Goal: Complete application form

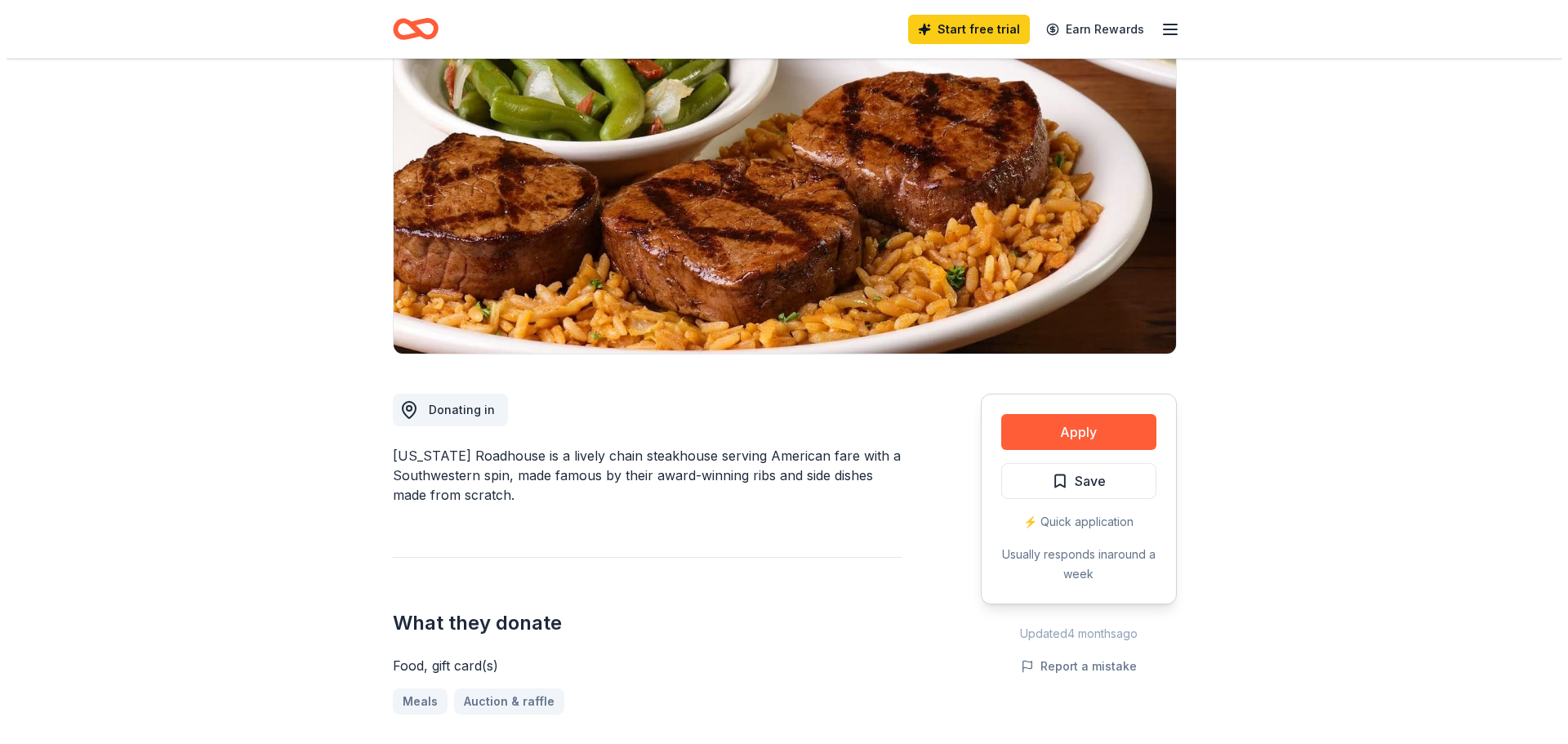
scroll to position [327, 0]
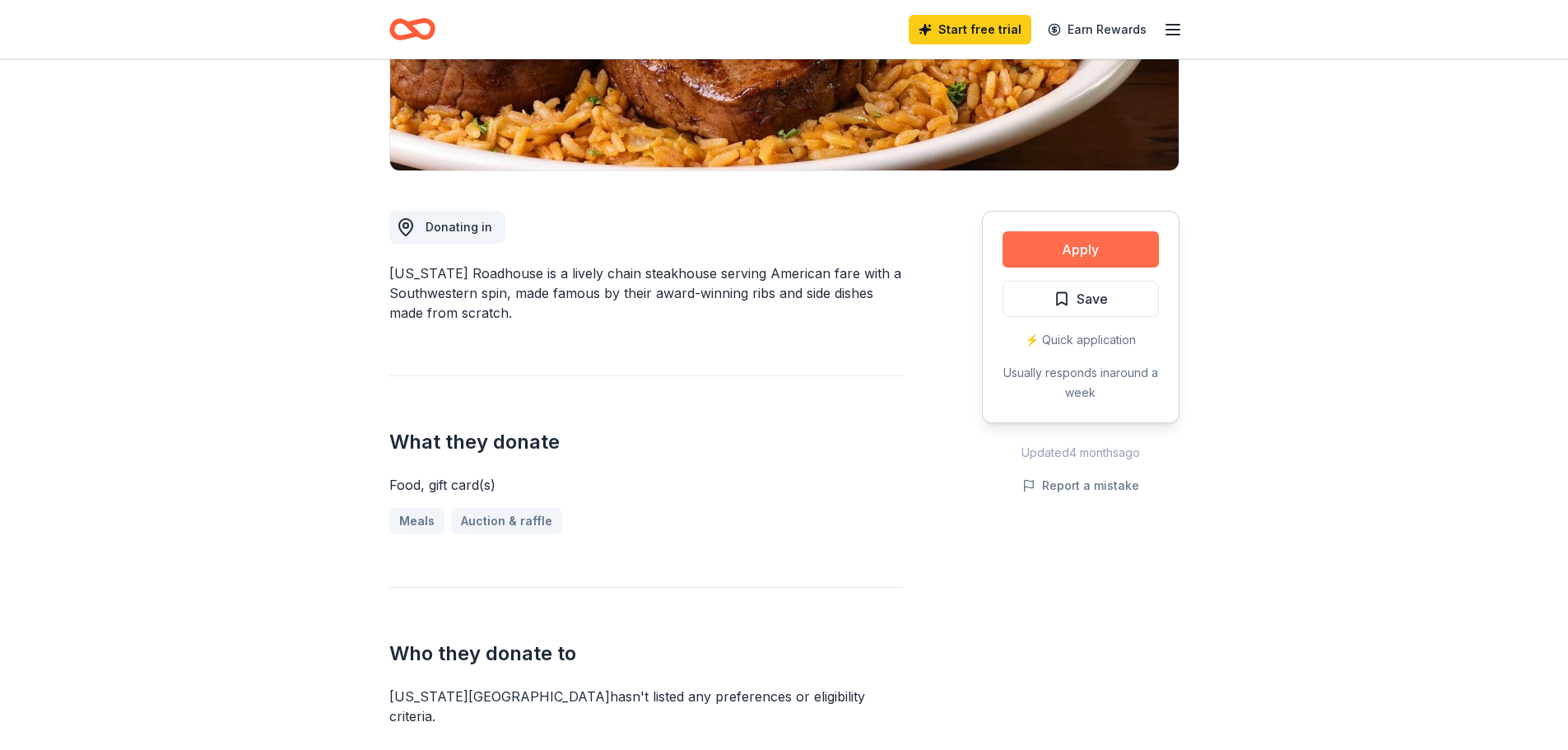
click at [1082, 254] on button "Apply" at bounding box center [1081, 249] width 156 height 36
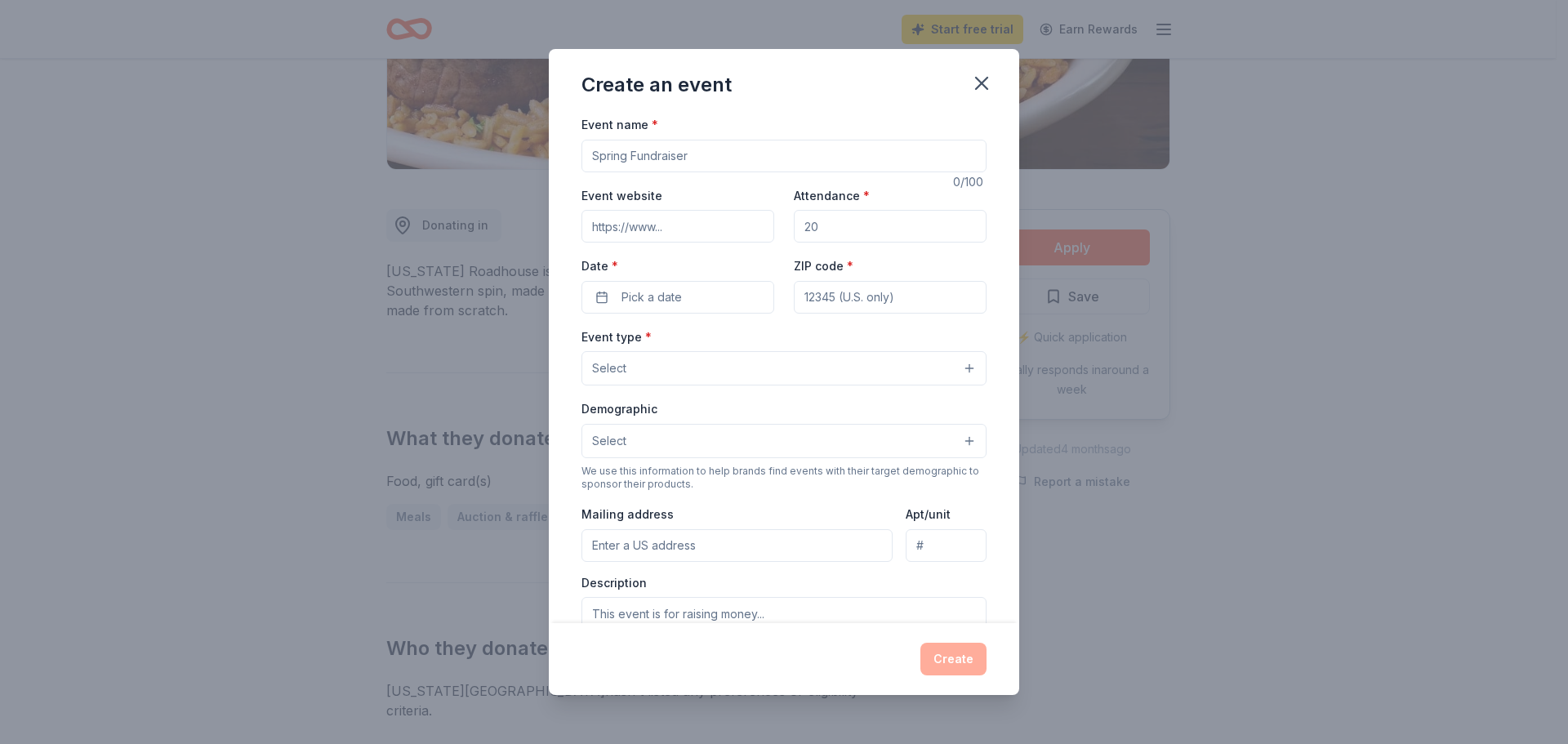
click at [721, 158] on input "Event name *" at bounding box center [783, 156] width 405 height 33
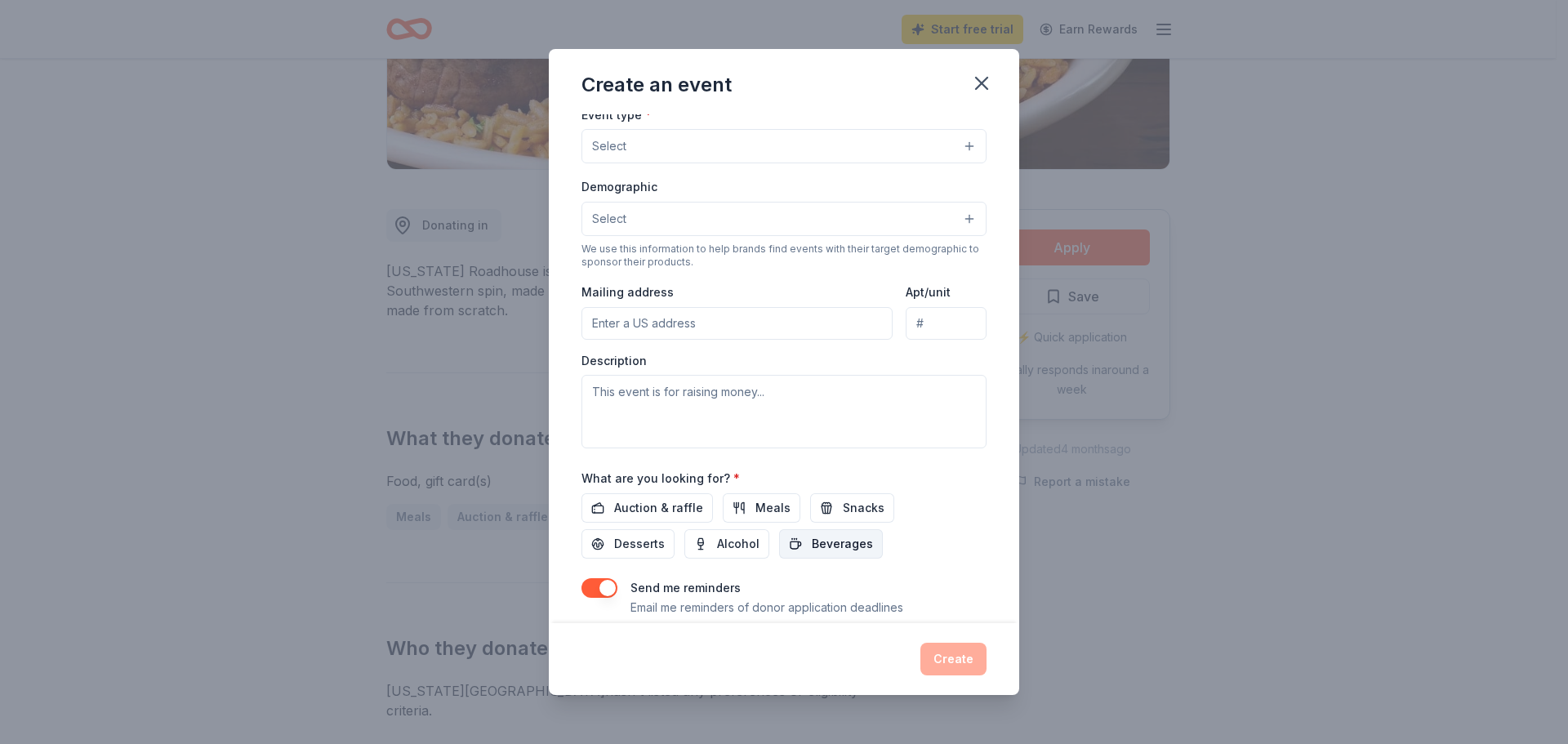
scroll to position [272, 0]
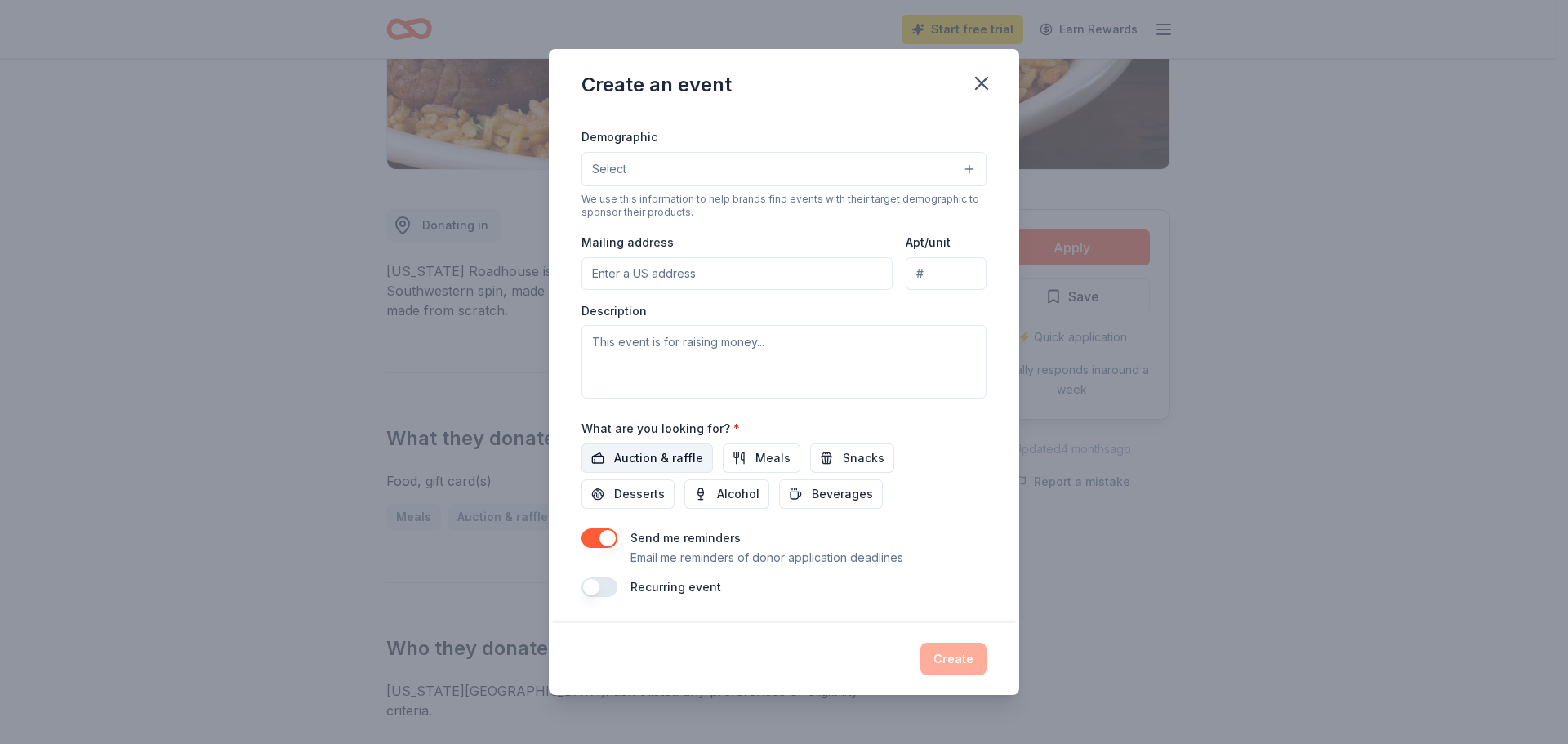
click at [650, 463] on span "Auction & raffle" at bounding box center [658, 458] width 89 height 20
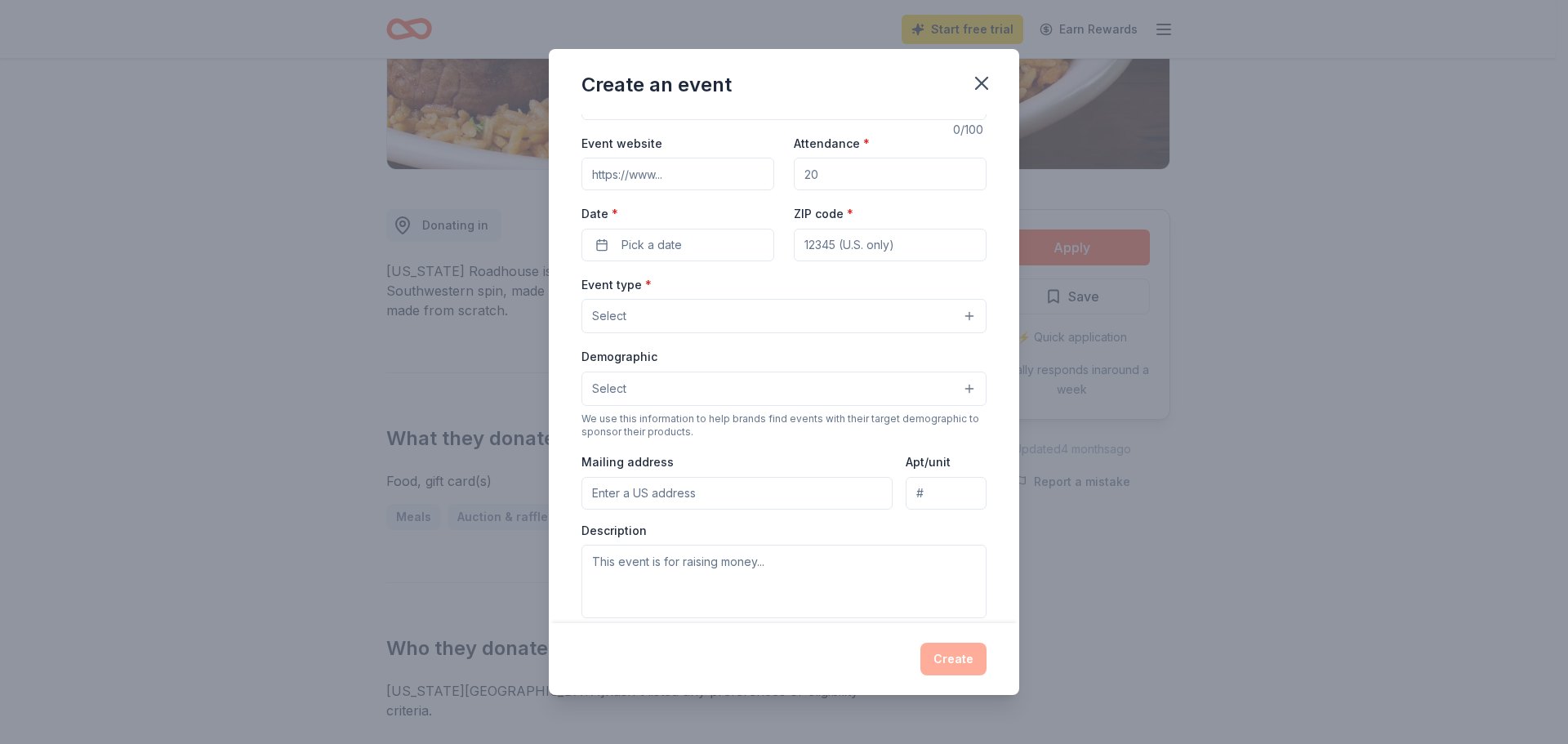
scroll to position [0, 0]
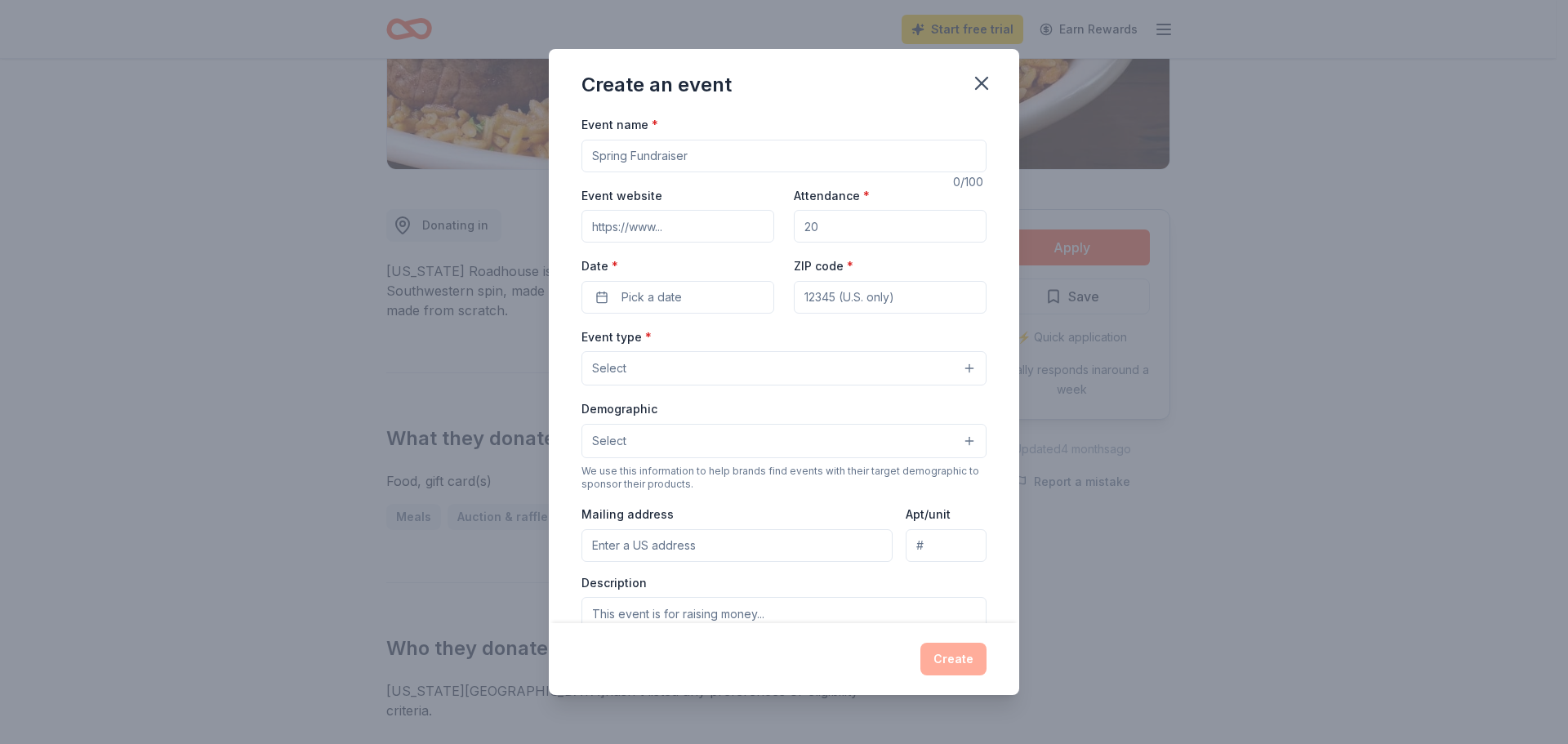
click at [692, 155] on input "Event name *" at bounding box center [783, 156] width 405 height 33
type input "Christmas in [PERSON_NAME]"
click at [695, 224] on input "Event website" at bounding box center [677, 226] width 193 height 33
click at [850, 233] on input "Attendance *" at bounding box center [890, 226] width 193 height 33
drag, startPoint x: 853, startPoint y: 227, endPoint x: 808, endPoint y: 225, distance: 45.0
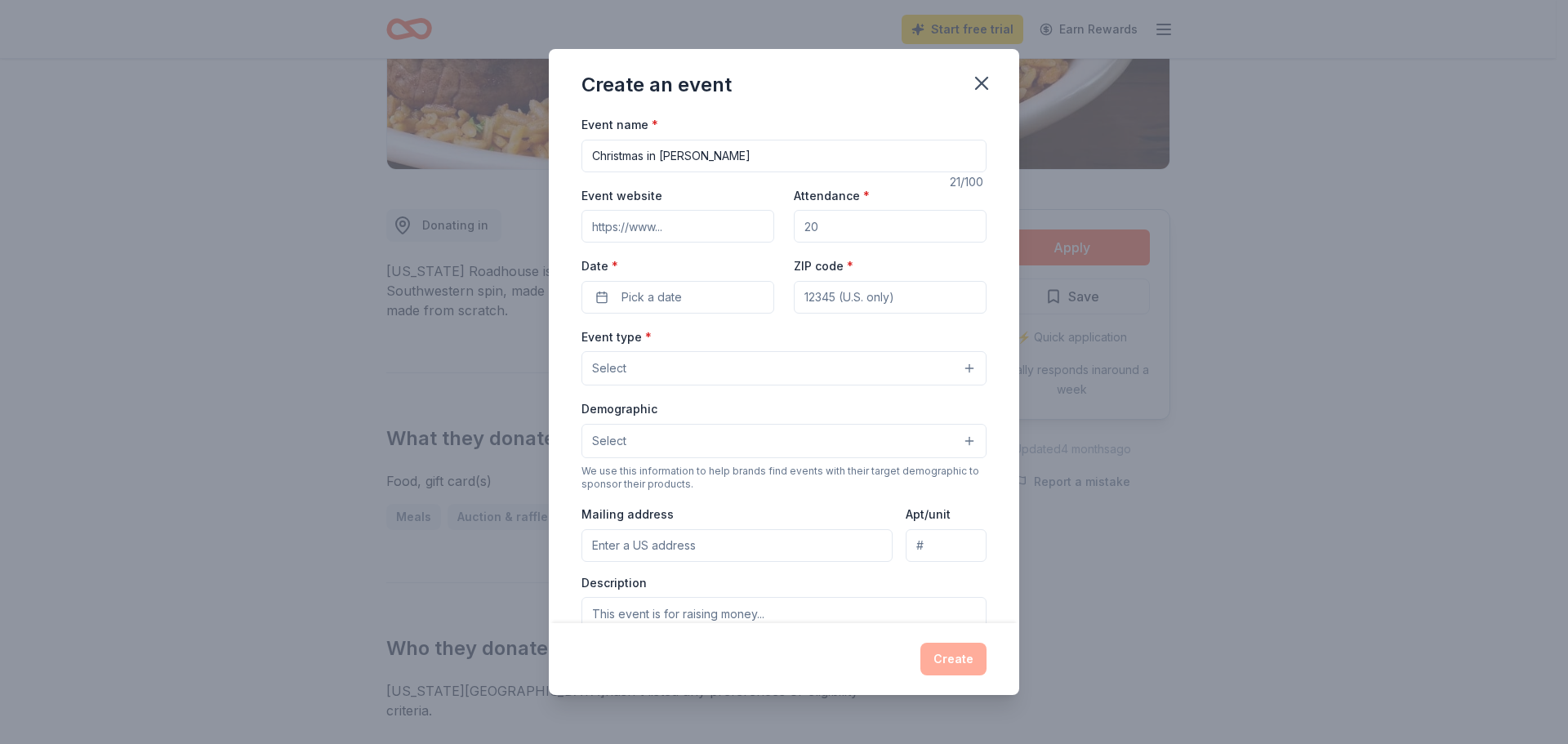
click at [808, 225] on input "Attendance *" at bounding box center [890, 226] width 193 height 33
type input "500"
click at [657, 295] on span "Pick a date" at bounding box center [651, 297] width 61 height 20
click at [762, 346] on button "Go to next month" at bounding box center [762, 339] width 23 height 23
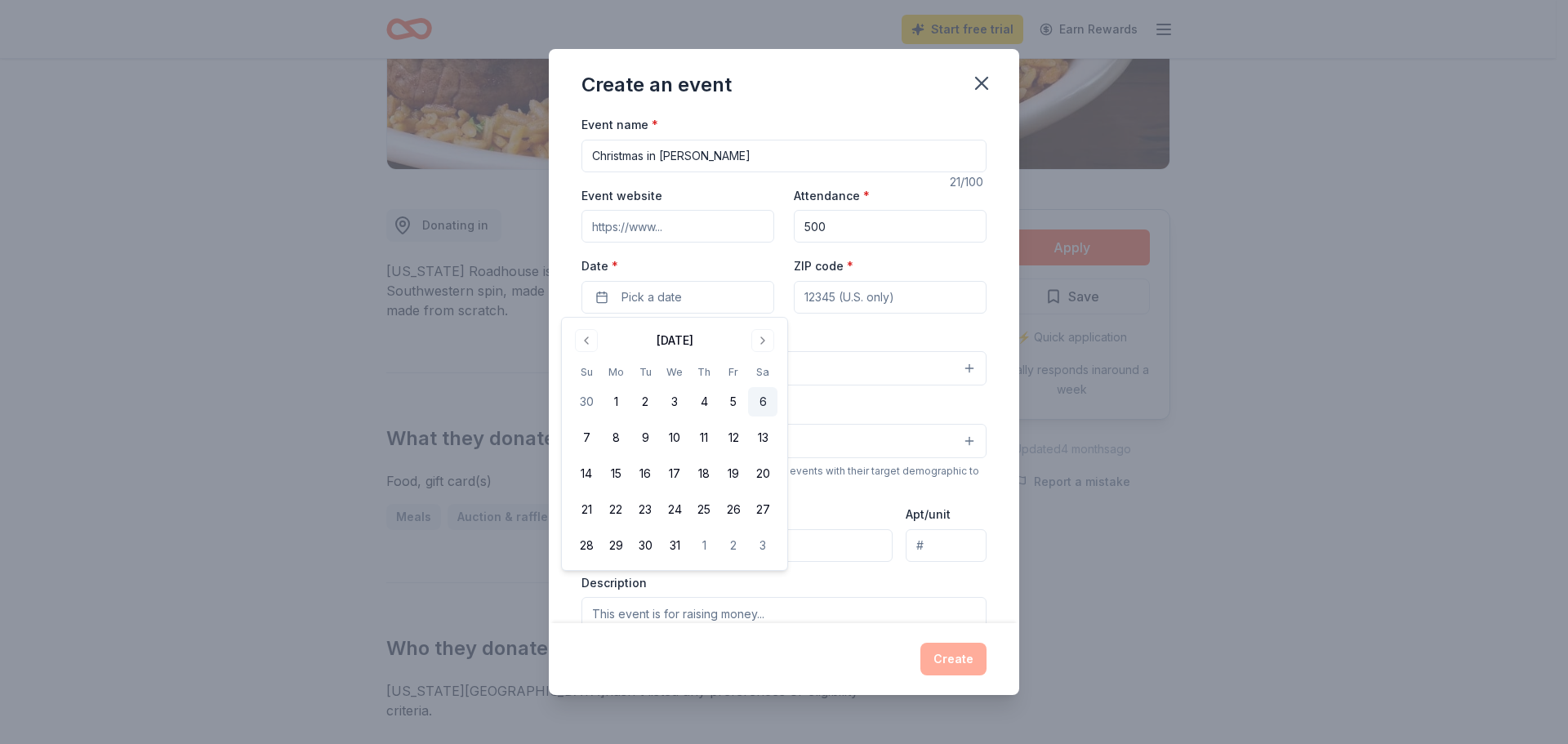
click at [752, 401] on button "6" at bounding box center [762, 402] width 29 height 29
click at [866, 297] on input "ZIP code *" at bounding box center [890, 297] width 193 height 33
type input "71635"
click at [754, 364] on button "Select" at bounding box center [783, 368] width 405 height 34
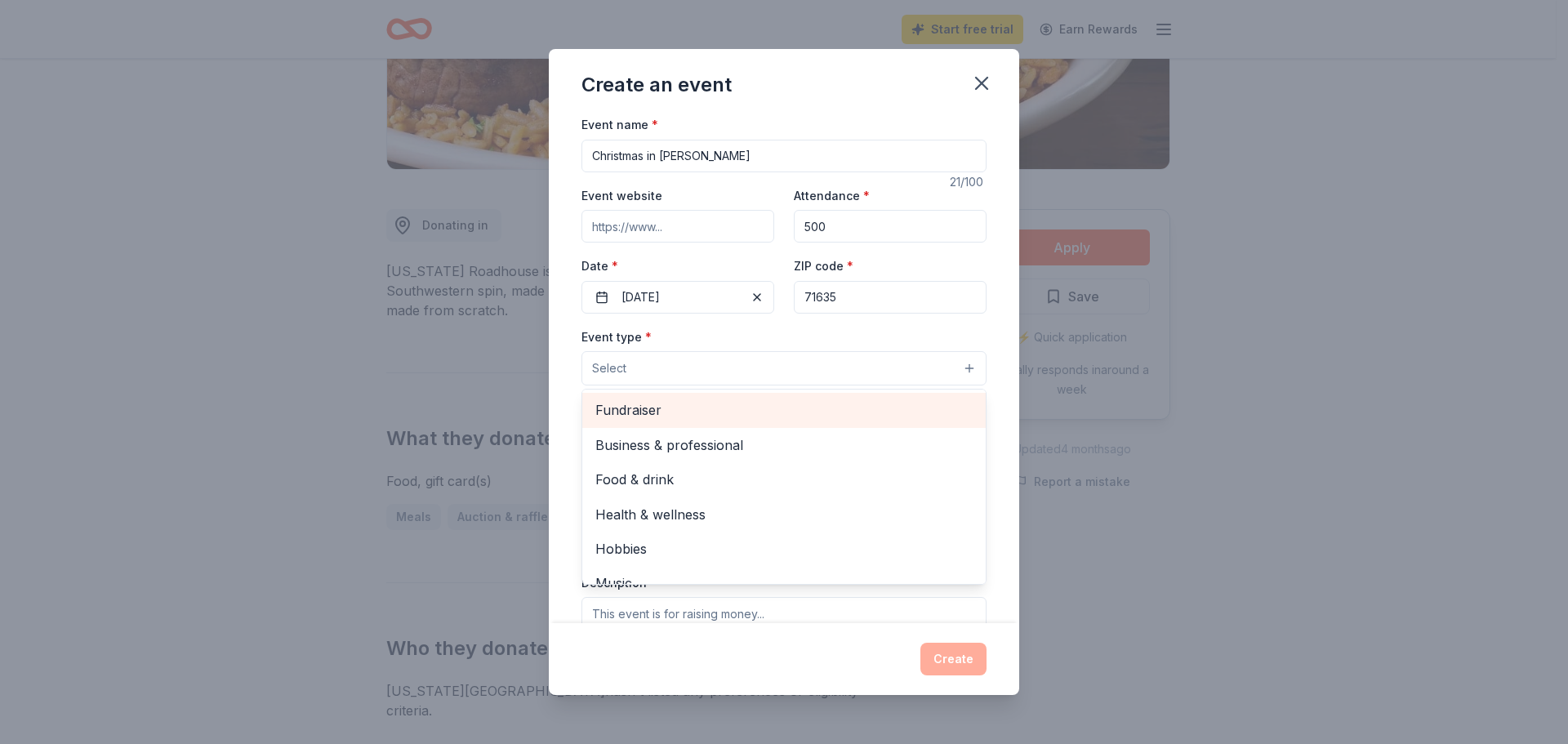
click at [637, 412] on span "Fundraiser" at bounding box center [784, 409] width 378 height 21
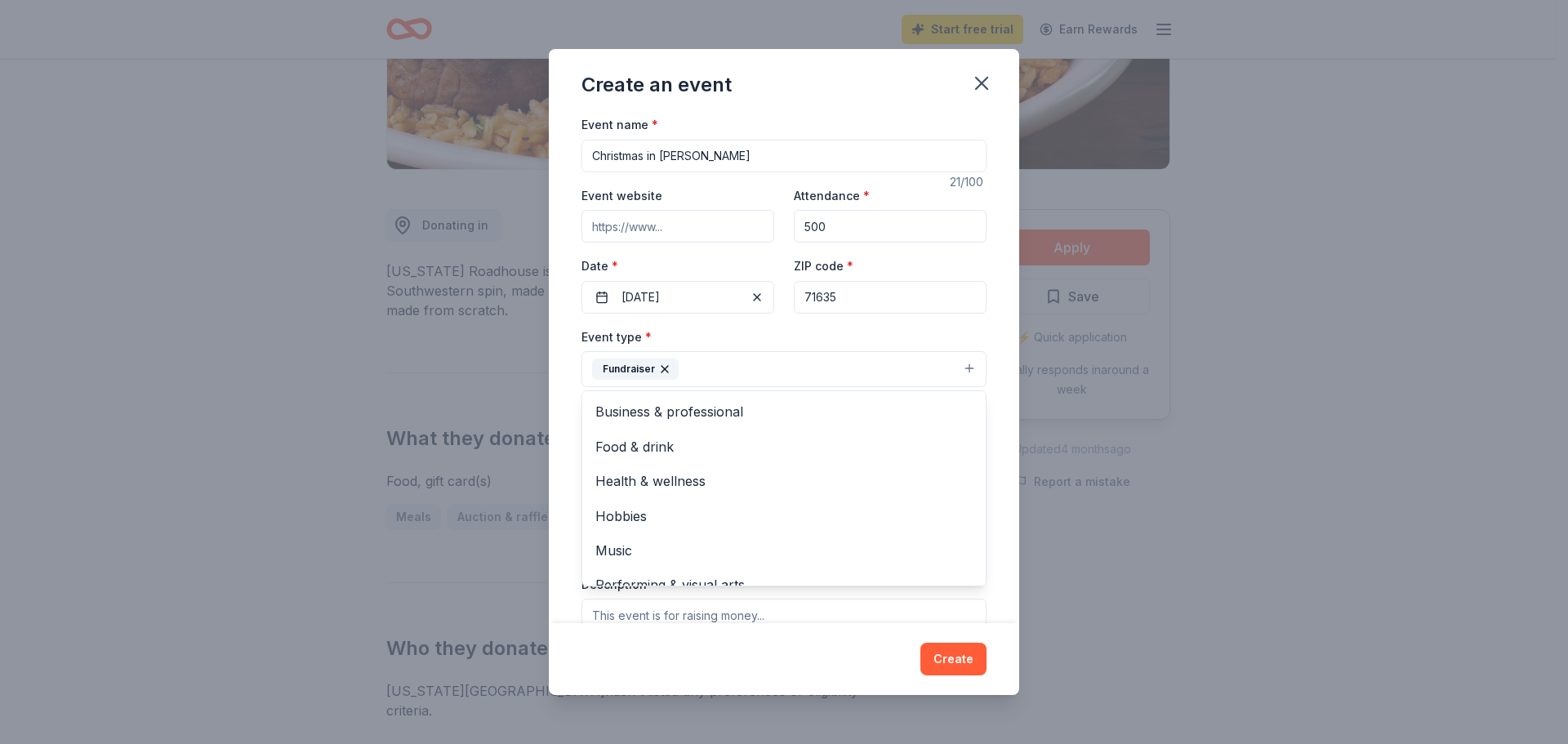
click at [977, 380] on div "Event name * Christmas in [PERSON_NAME] 21 /100 Event website Attendance * 500 …" at bounding box center [784, 368] width 471 height 509
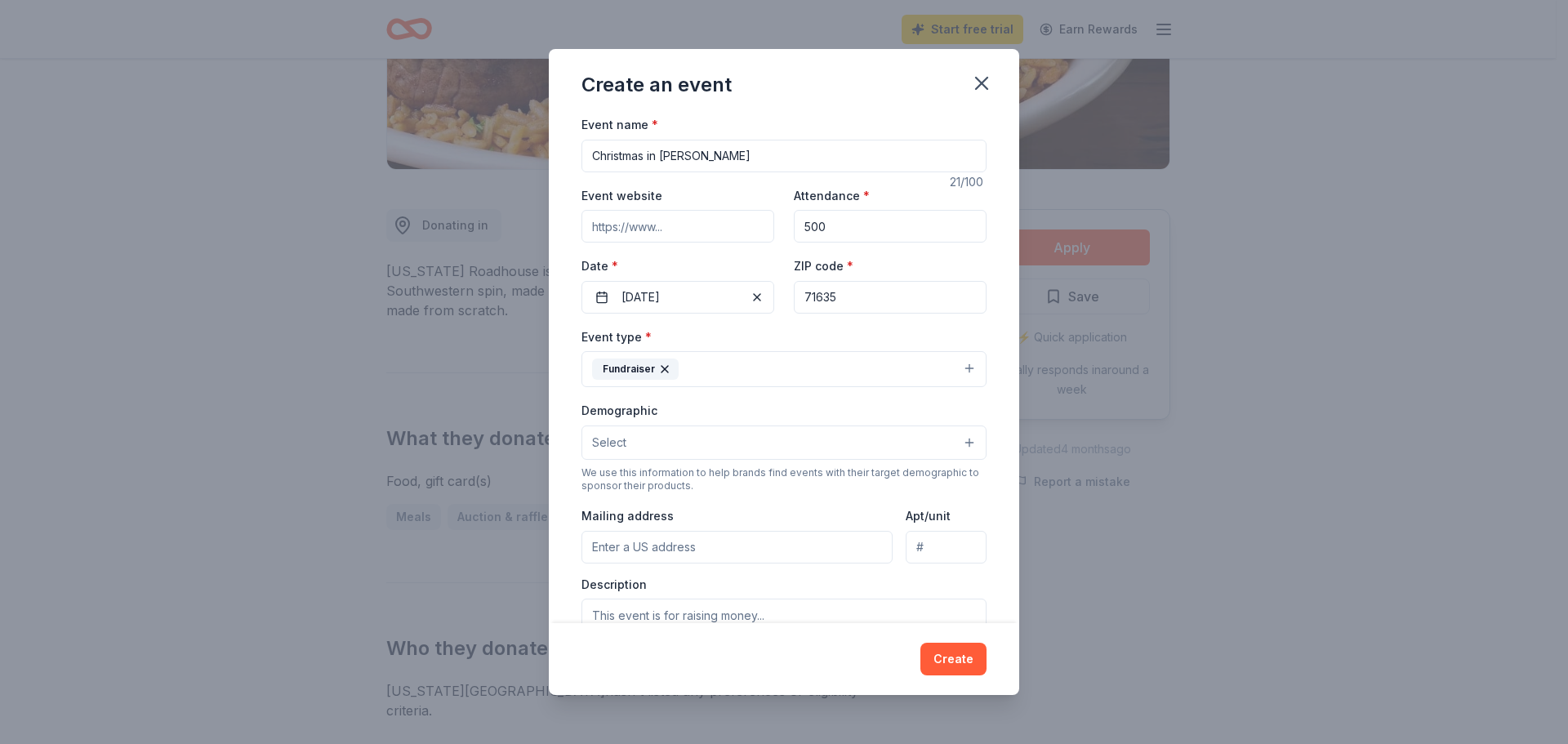
click at [690, 440] on button "Select" at bounding box center [783, 443] width 405 height 34
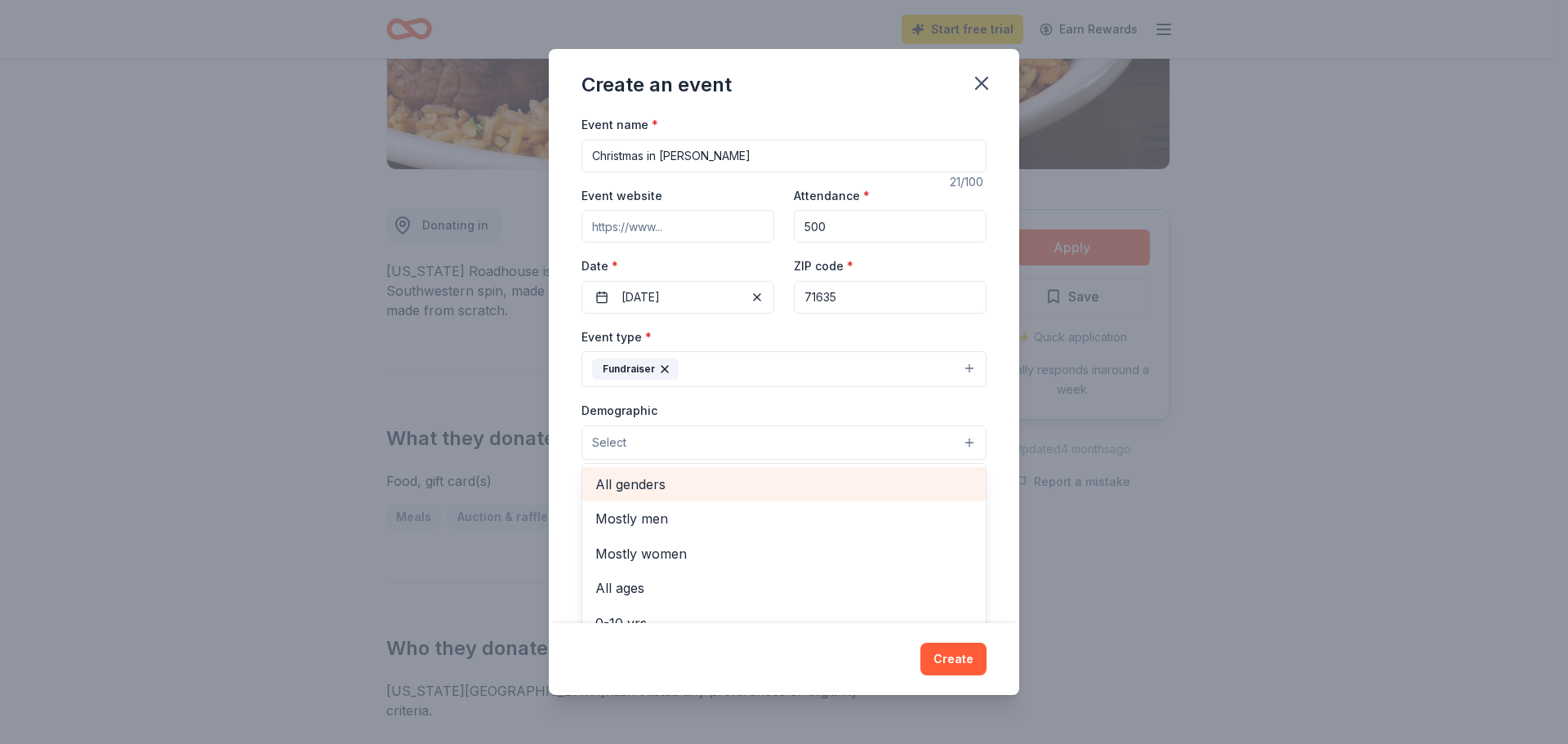
click at [625, 487] on span "All genders" at bounding box center [784, 483] width 378 height 21
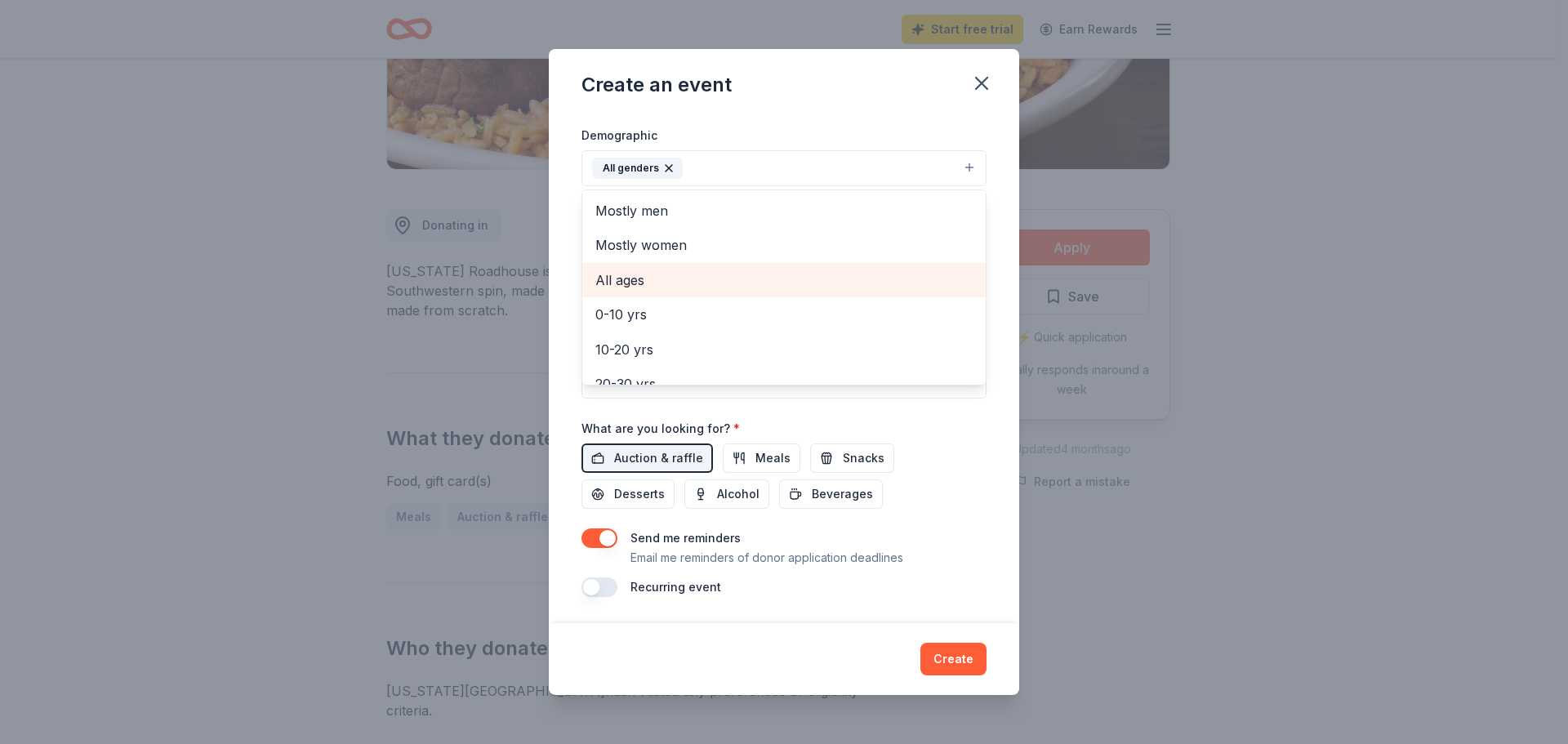
click at [621, 283] on span "All ages" at bounding box center [784, 280] width 378 height 21
click at [982, 451] on div "Event name * Christmas in [PERSON_NAME] 21 /100 Event website Attendance * 500 …" at bounding box center [784, 368] width 471 height 509
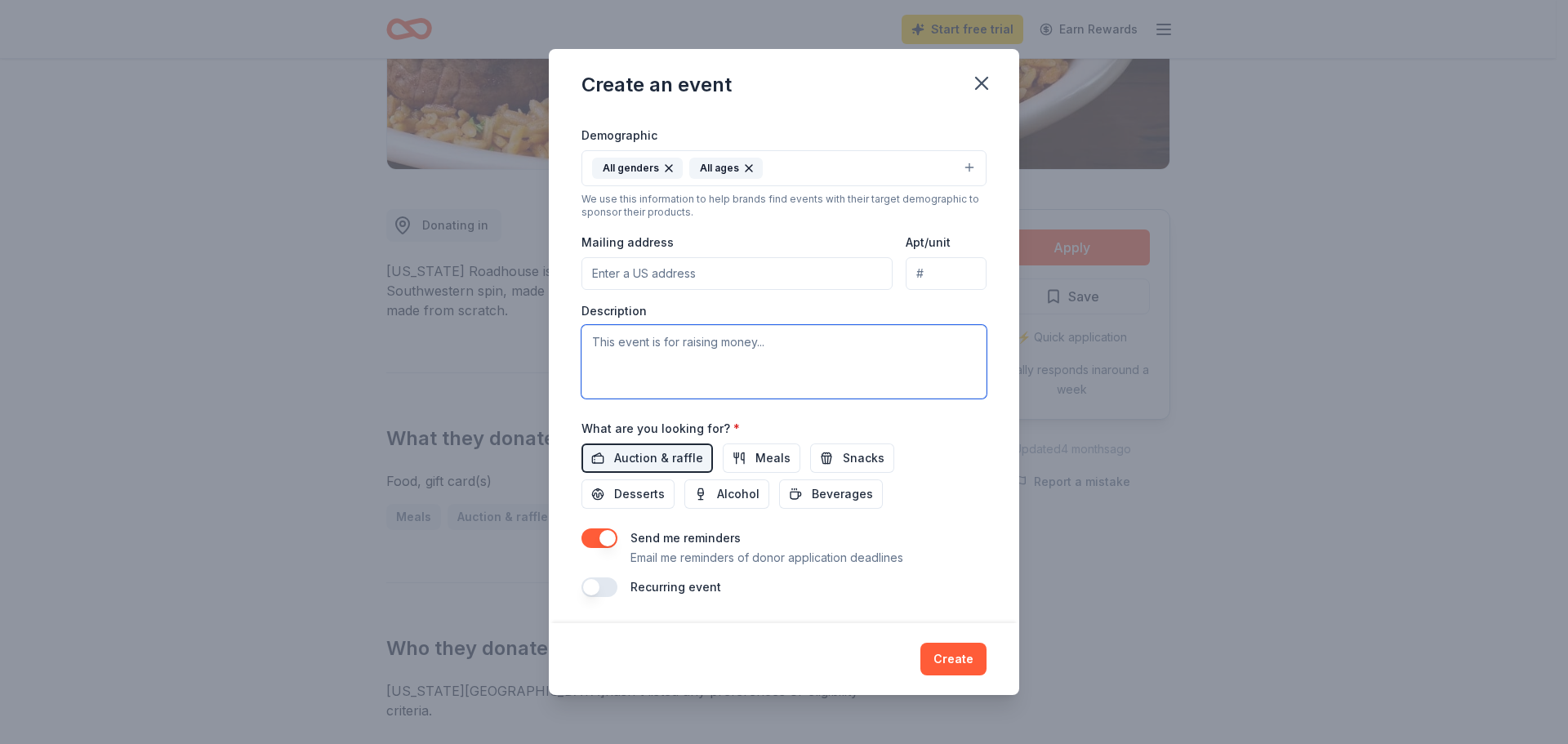
click at [712, 350] on textarea at bounding box center [783, 361] width 405 height 73
type textarea "K"
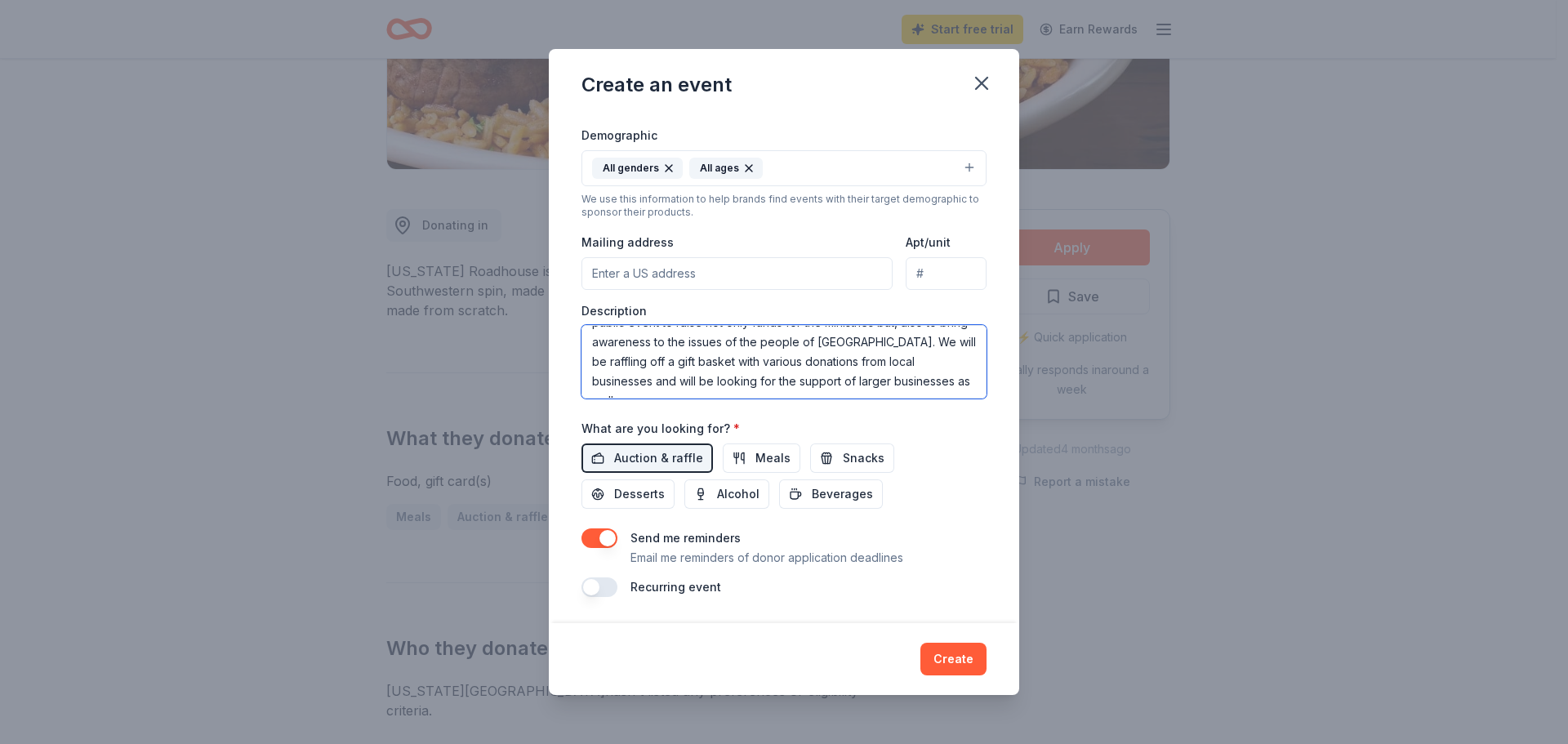
scroll to position [0, 0]
drag, startPoint x: 908, startPoint y: 395, endPoint x: 555, endPoint y: 313, distance: 362.4
click at [555, 313] on div "Event name * Christmas in [PERSON_NAME] 21 /100 Event website Attendance * 500 …" at bounding box center [784, 368] width 471 height 509
type textarea "[PERSON_NAME] Chapel [DEMOGRAPHIC_DATA] Ministries along with its partner, King…"
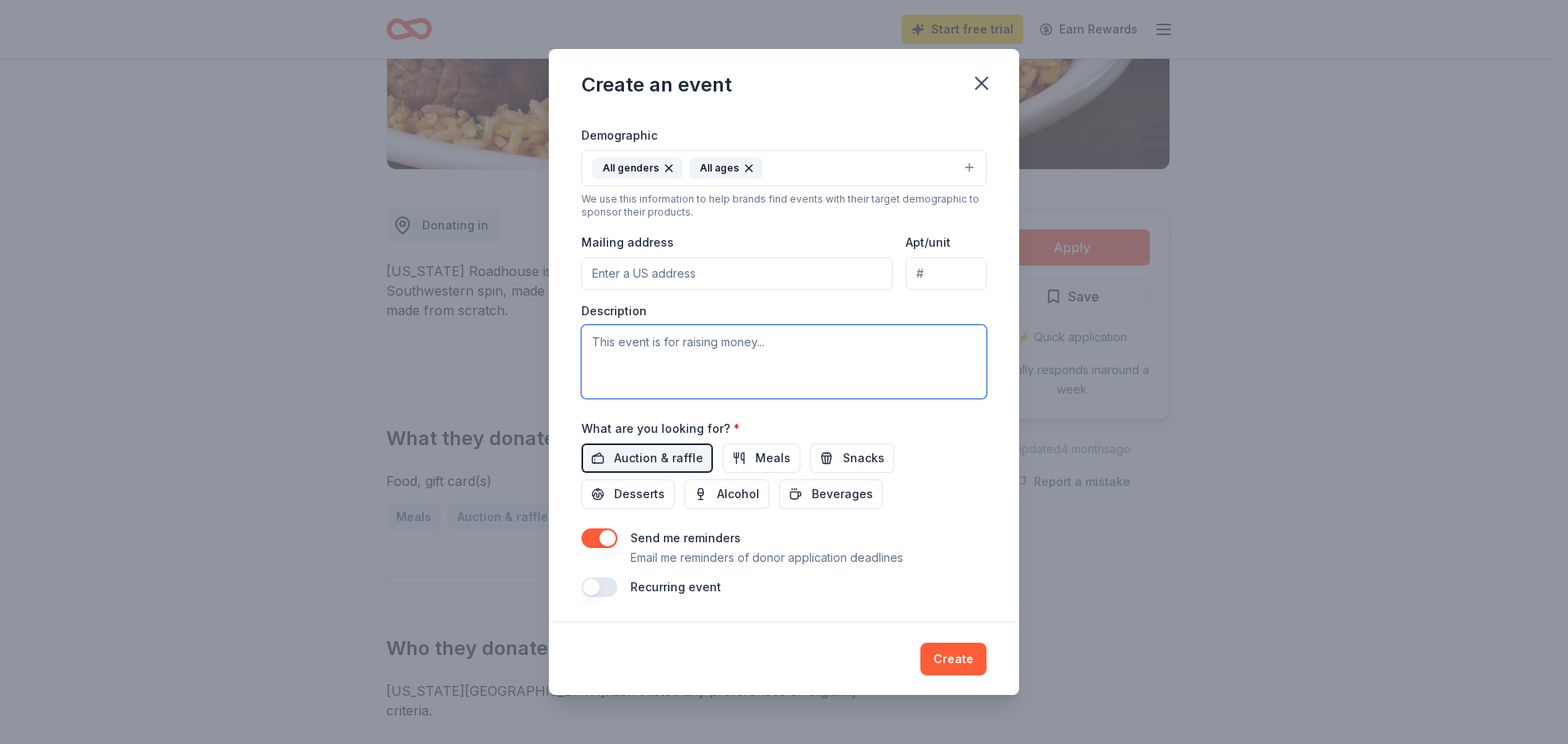
paste textarea "Donation Request [PERSON_NAME] Chapel [DEMOGRAPHIC_DATA] Ministries, in partner…"
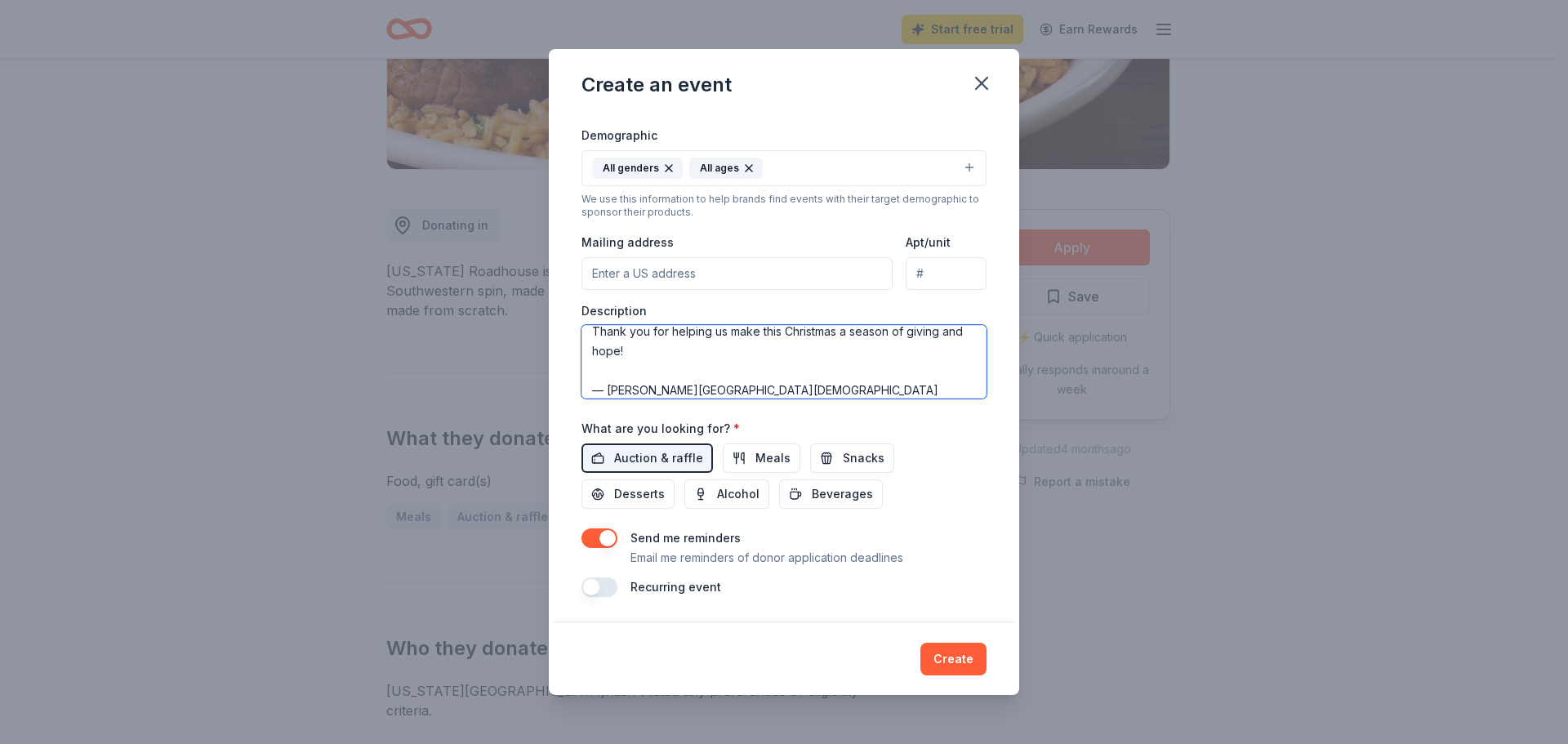
scroll to position [333, 0]
drag, startPoint x: 960, startPoint y: 388, endPoint x: 590, endPoint y: 389, distance: 370.0
click at [590, 389] on textarea "Donation Request [PERSON_NAME] Chapel [DEMOGRAPHIC_DATA] Ministries, in partner…" at bounding box center [783, 361] width 405 height 73
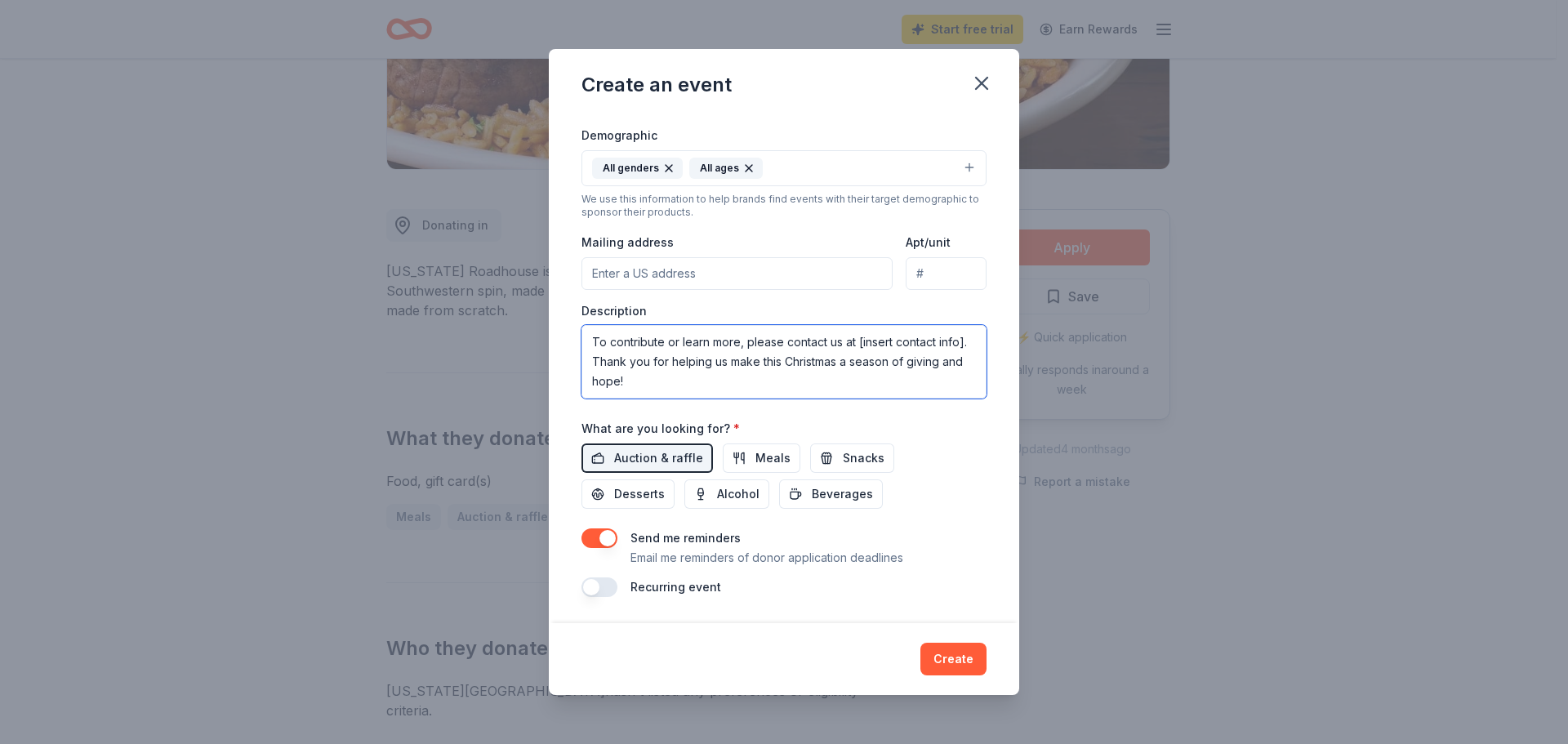
click at [656, 355] on textarea "Donation Request [PERSON_NAME] Chapel [DEMOGRAPHIC_DATA] Ministries, in partner…" at bounding box center [783, 361] width 405 height 73
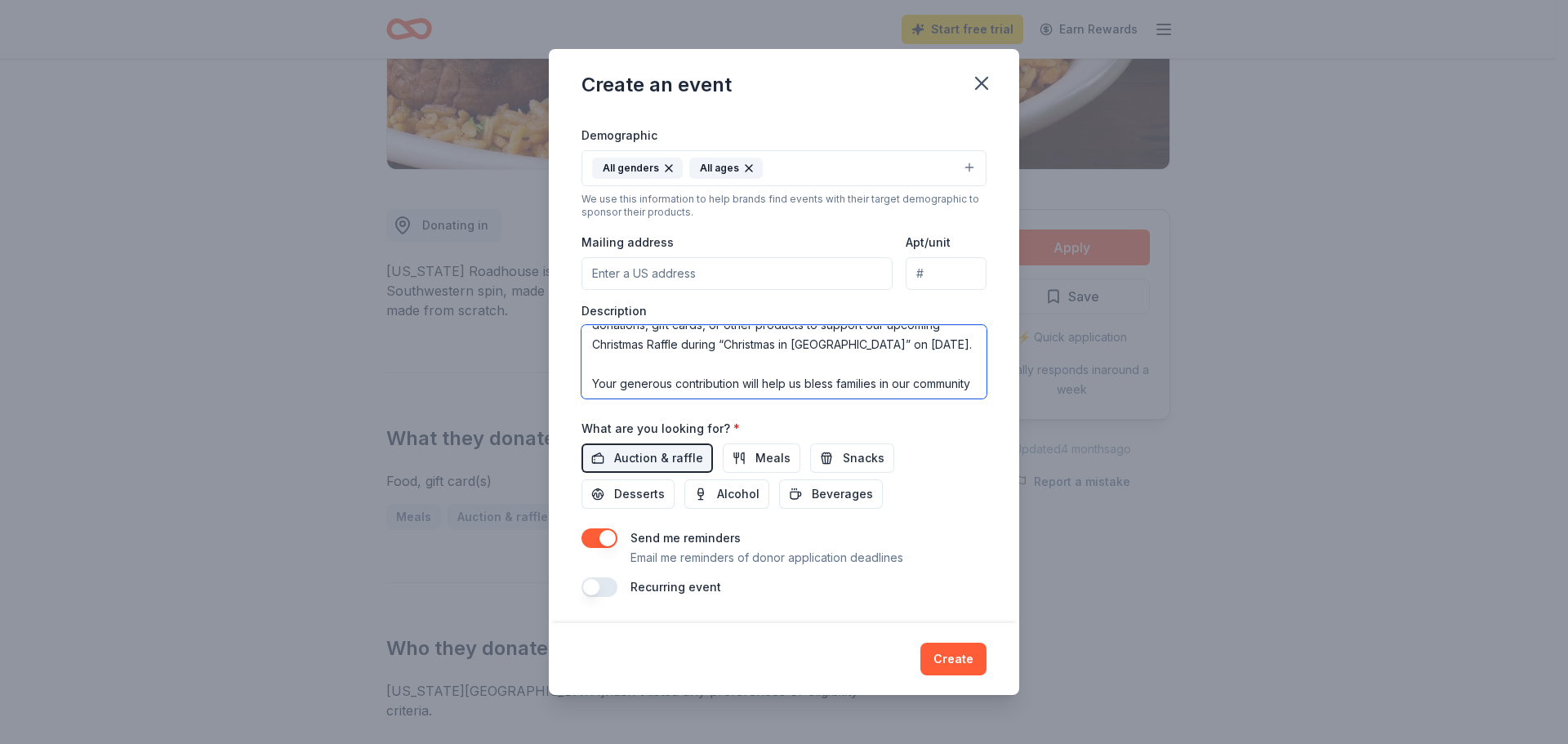
scroll to position [0, 0]
drag, startPoint x: 746, startPoint y: 339, endPoint x: 584, endPoint y: 341, distance: 162.0
click at [584, 341] on textarea "Donation Request [PERSON_NAME] Chapel [DEMOGRAPHIC_DATA] Ministries, in partner…" at bounding box center [783, 361] width 405 height 73
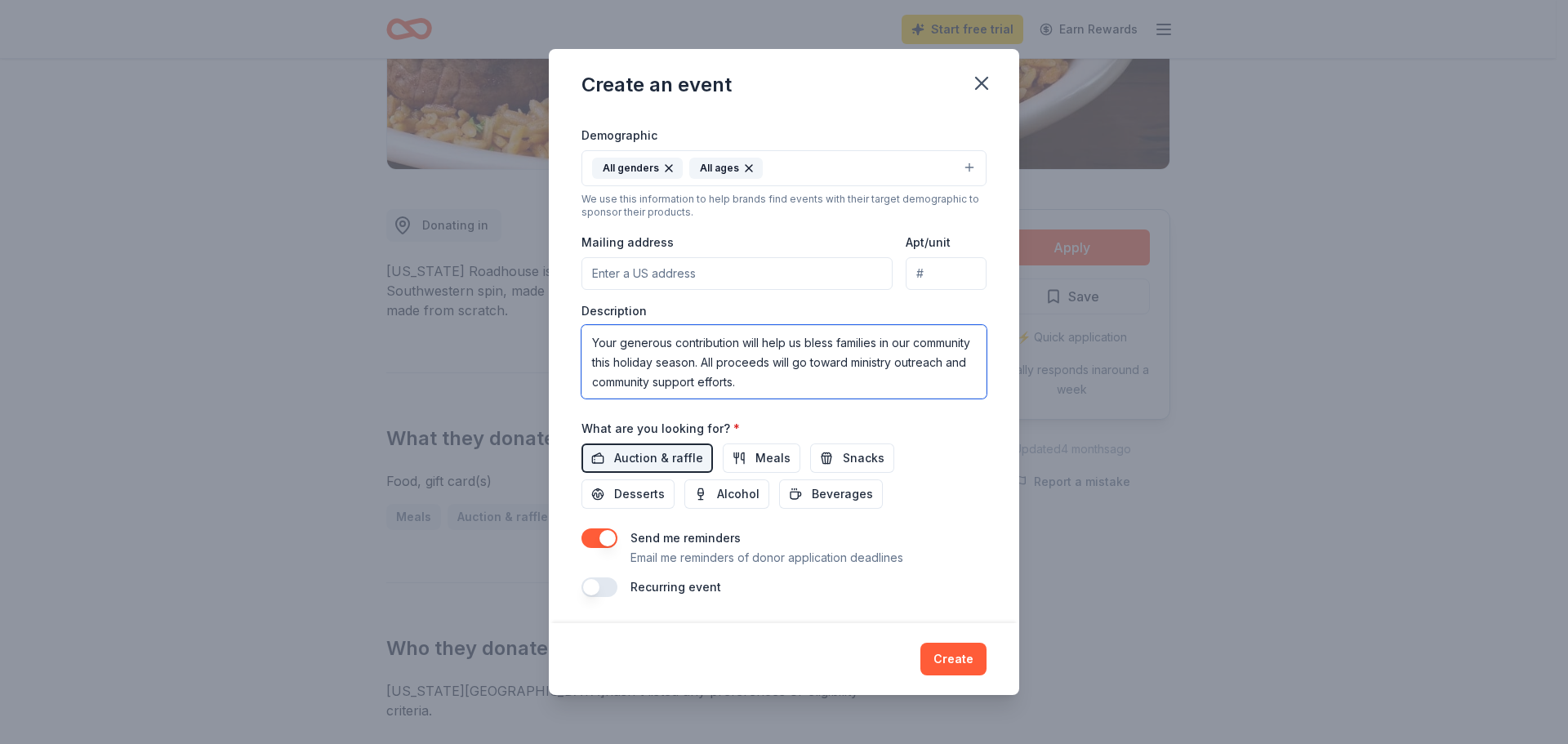
scroll to position [72, 0]
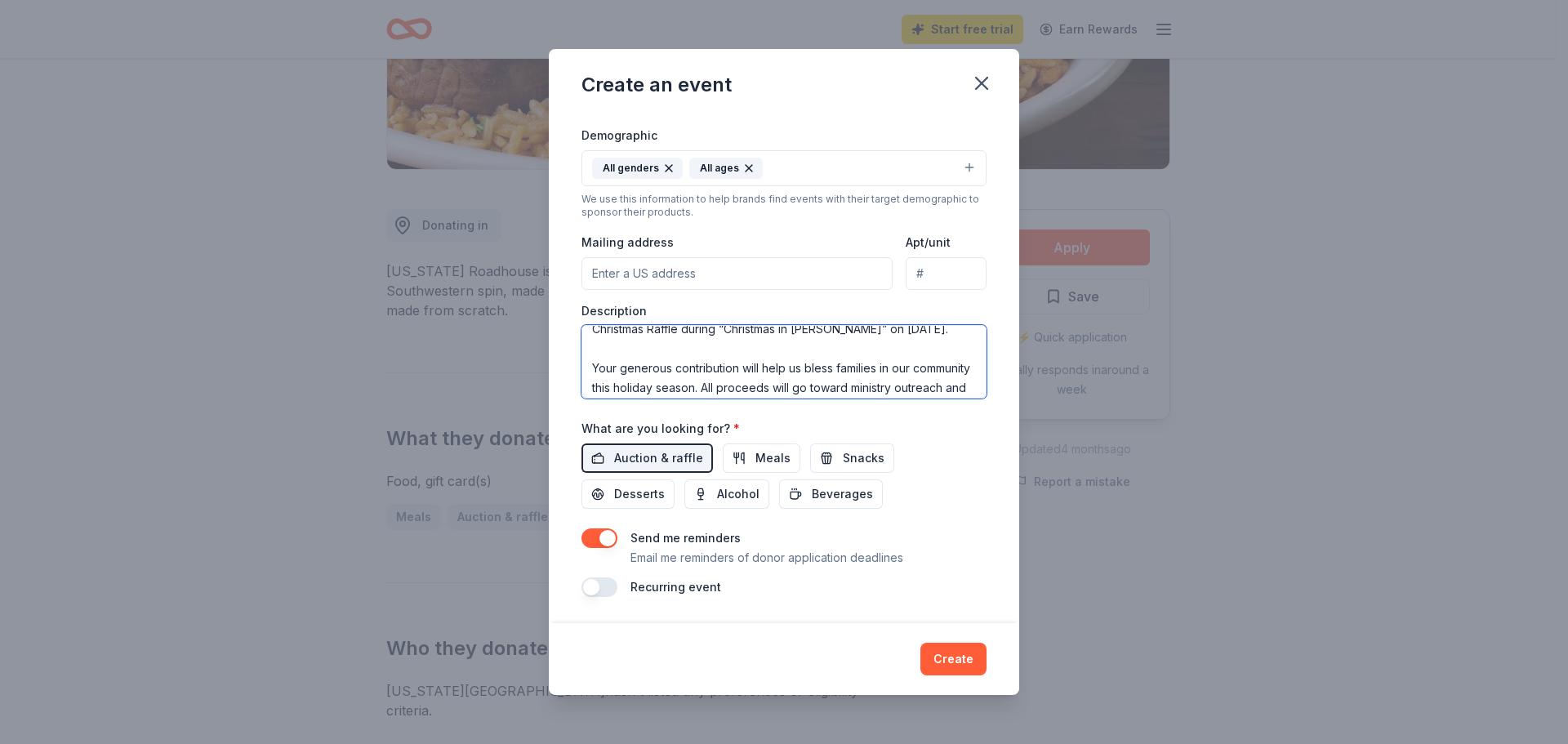
click at [722, 353] on textarea "[PERSON_NAME] Chapel [DEMOGRAPHIC_DATA] Ministries, in partnership with Kingdom…" at bounding box center [783, 361] width 405 height 73
click at [655, 370] on textarea "[PERSON_NAME] Chapel [DEMOGRAPHIC_DATA] Ministries, in partnership with Kingdom…" at bounding box center [783, 361] width 405 height 73
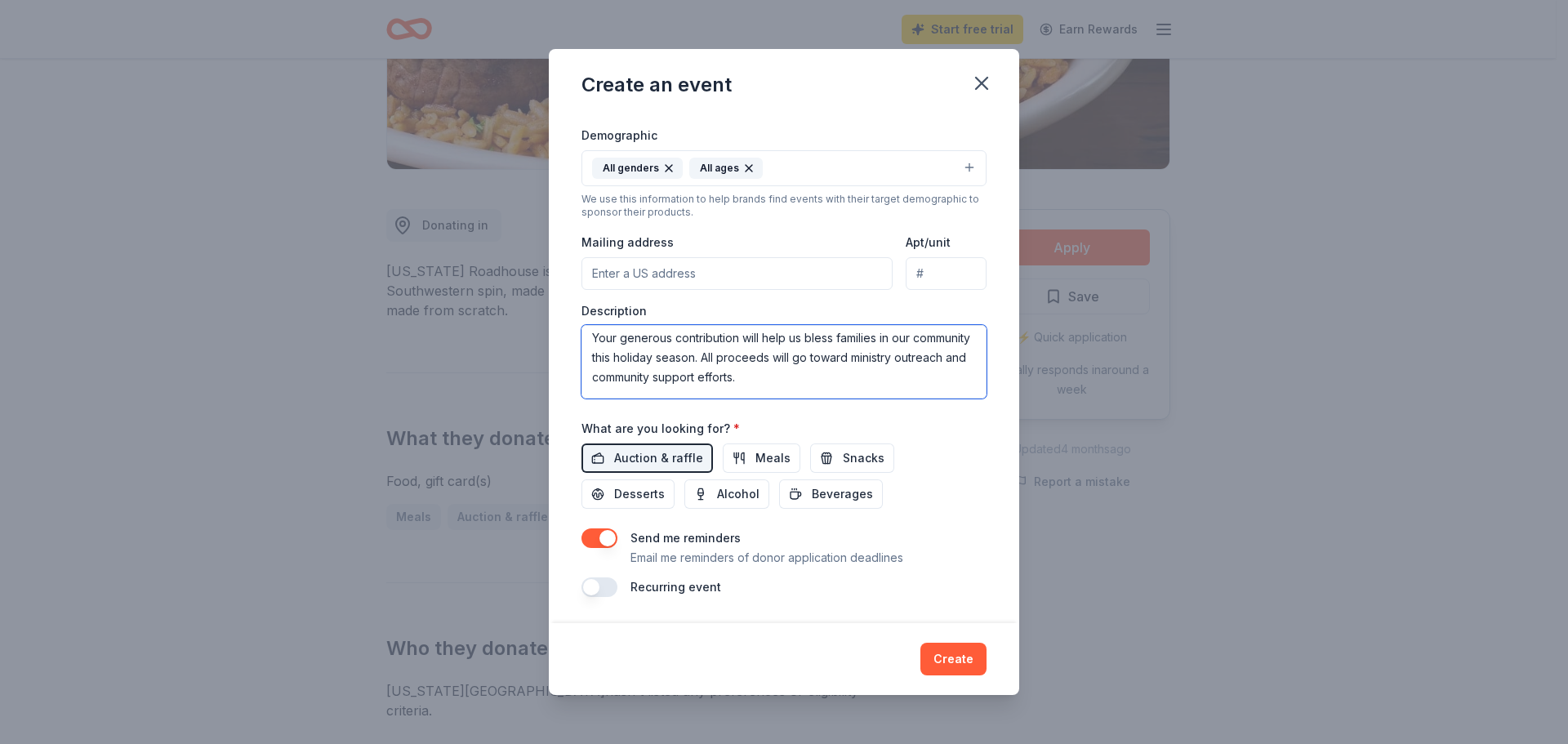
scroll to position [0, 0]
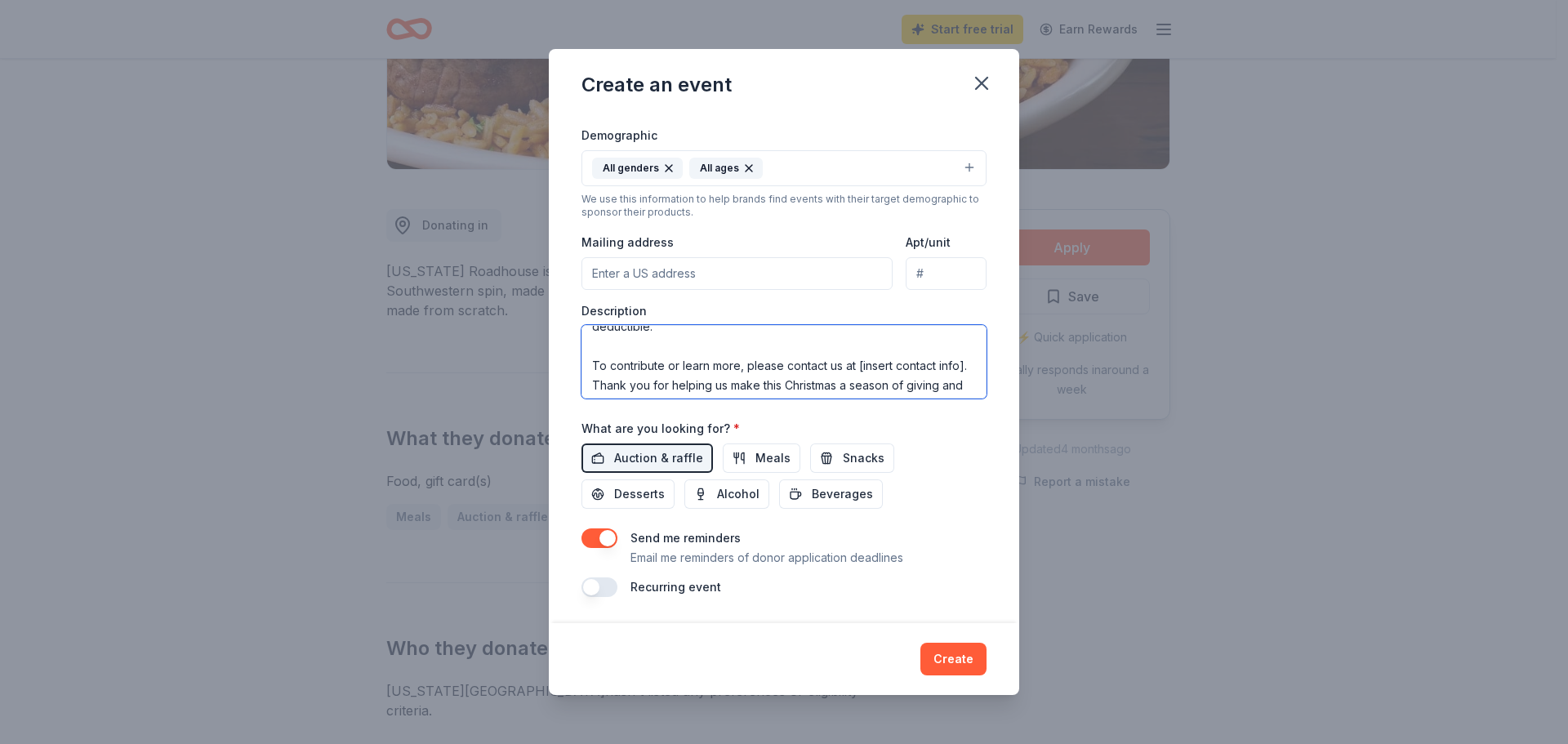
drag, startPoint x: 883, startPoint y: 355, endPoint x: 629, endPoint y: 338, distance: 254.6
click at [629, 338] on textarea "[PERSON_NAME] Chapel [DEMOGRAPHIC_DATA] Ministries, in partnership with Kingdom…" at bounding box center [783, 361] width 405 height 73
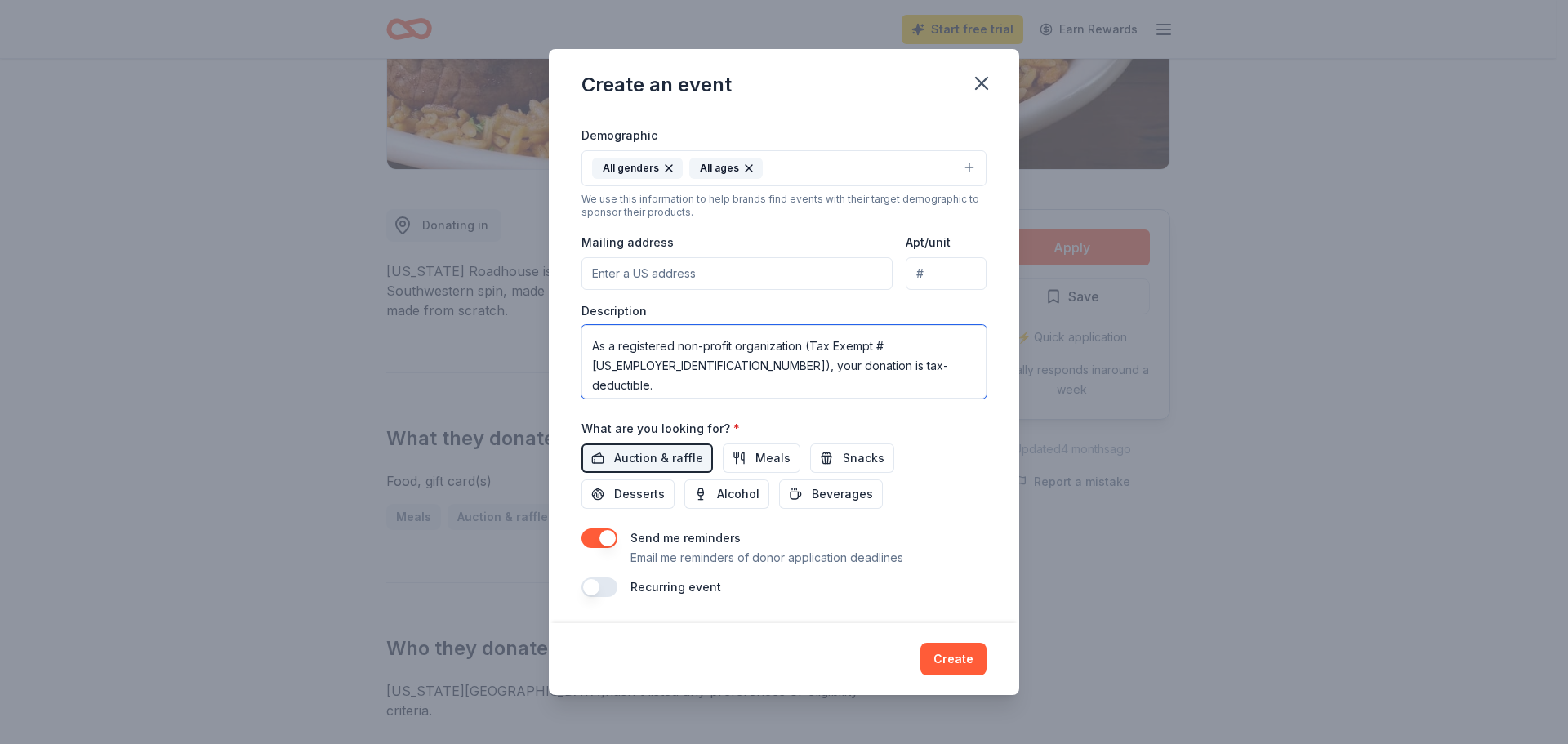
scroll to position [154, 0]
click at [637, 369] on textarea "[PERSON_NAME] Chapel [DEMOGRAPHIC_DATA] Ministries, in partnership with Kingdom…" at bounding box center [783, 361] width 405 height 73
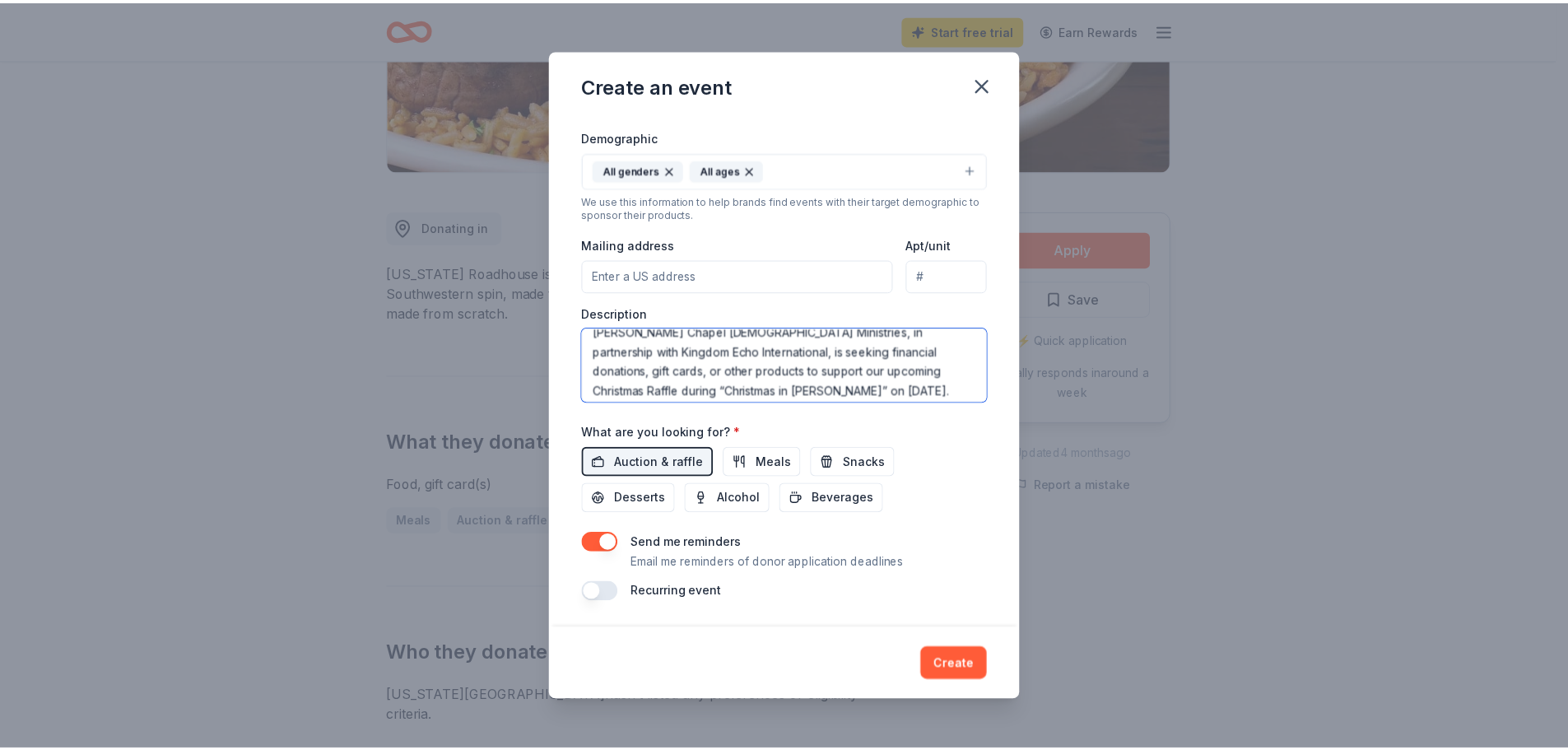
scroll to position [0, 0]
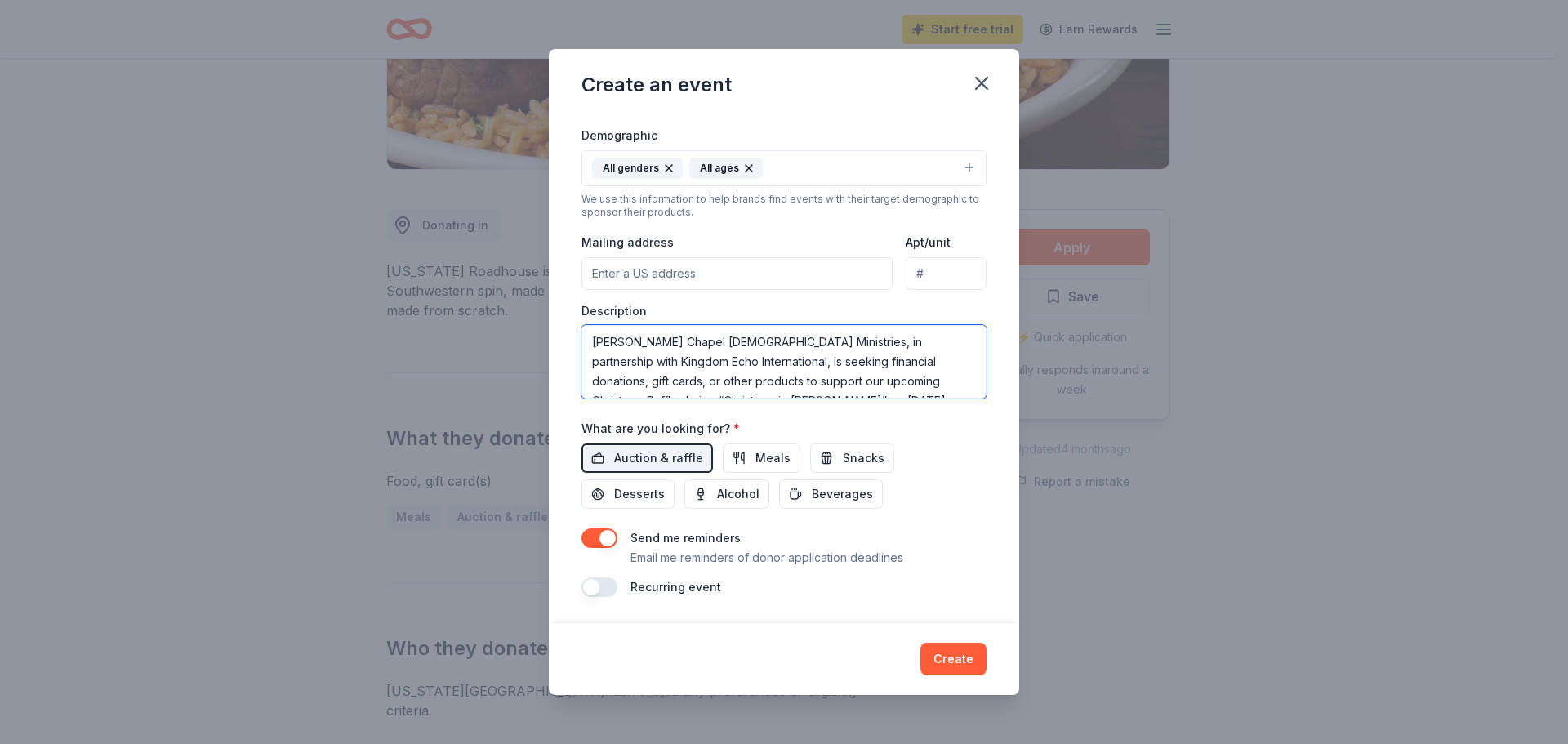
drag, startPoint x: 699, startPoint y: 365, endPoint x: 554, endPoint y: 308, distance: 155.8
click at [554, 308] on div "Event name * Christmas in [PERSON_NAME] 21 /100 Event website Attendance * 500 …" at bounding box center [784, 368] width 471 height 509
type textarea "[PERSON_NAME] Chapel [DEMOGRAPHIC_DATA] Ministries, in partnership with Kingdom…"
click at [956, 662] on button "Create" at bounding box center [953, 659] width 66 height 33
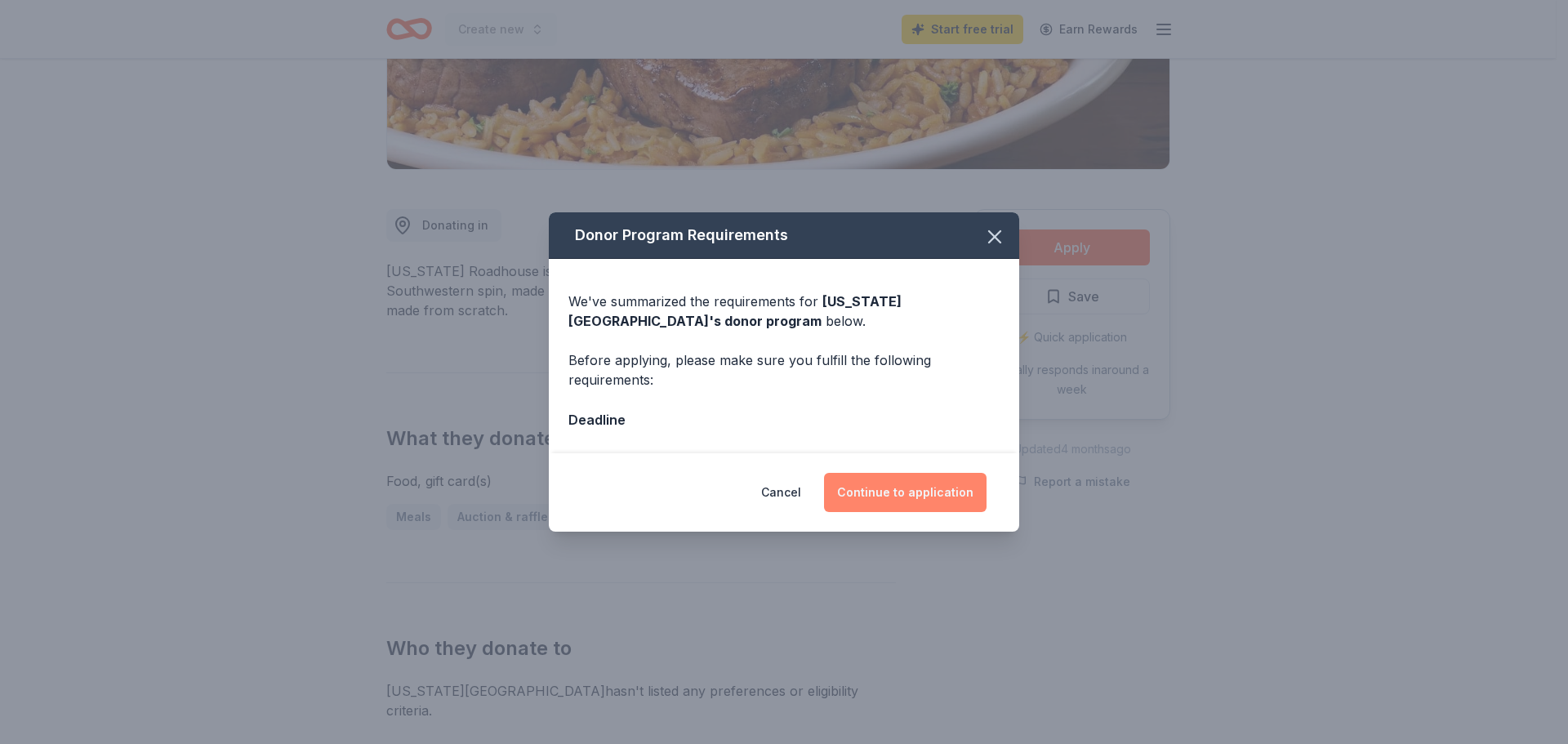
click at [897, 491] on button "Continue to application" at bounding box center [904, 491] width 162 height 39
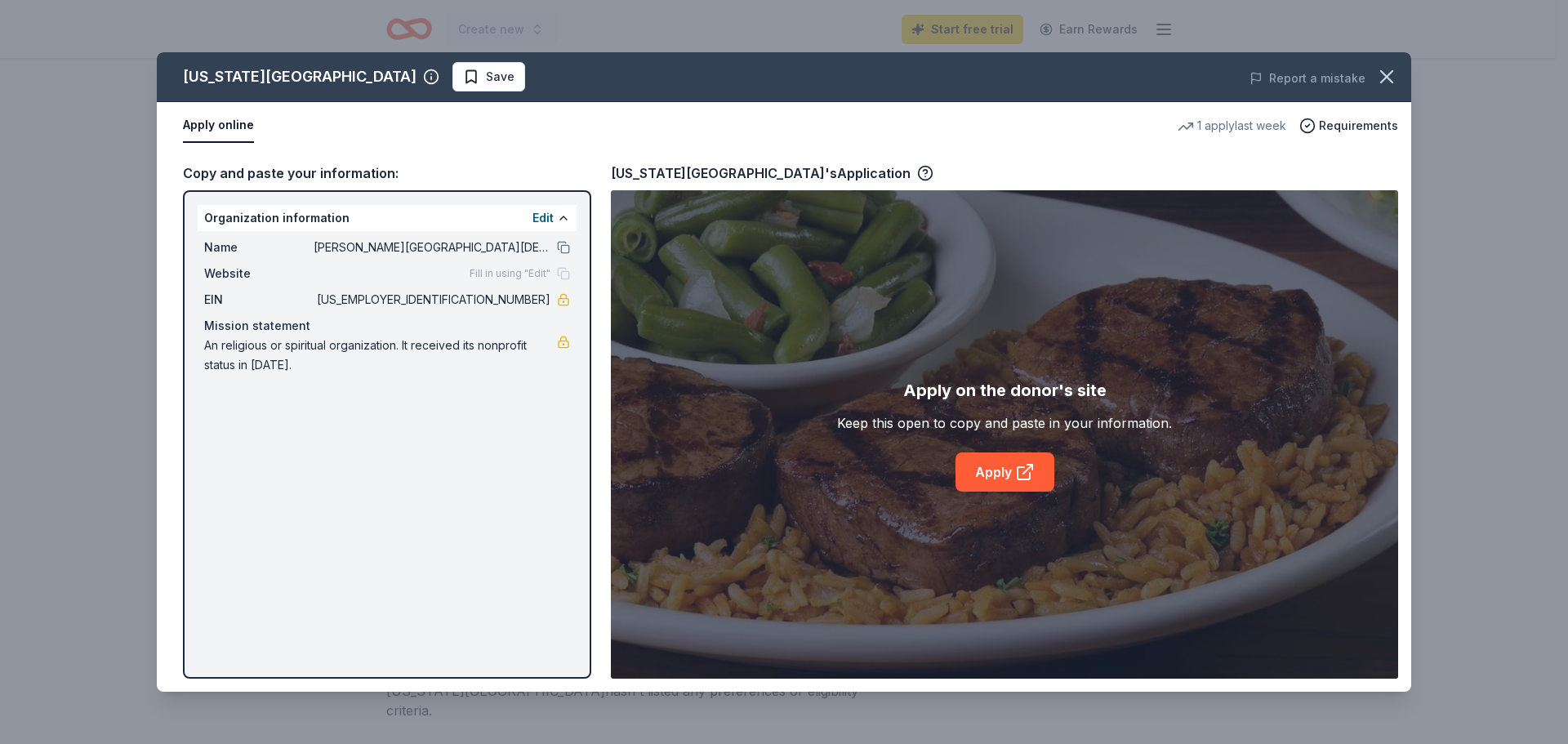
click at [1020, 467] on div "[US_STATE] Roadhouse Save Report a mistake Apply online 1 apply last week Requi…" at bounding box center [783, 372] width 1254 height 639
click at [558, 221] on div "[US_STATE] Roadhouse Save Report a mistake Apply online 1 apply last week Requi…" at bounding box center [783, 372] width 1254 height 639
click at [547, 221] on div "[US_STATE] Roadhouse Save Report a mistake Apply online 1 apply last week Requi…" at bounding box center [783, 372] width 1254 height 639
click at [539, 218] on div "[US_STATE] Roadhouse Save Report a mistake Apply online 1 apply last week Requi…" at bounding box center [783, 372] width 1254 height 639
click at [555, 217] on div "[US_STATE] Roadhouse Save Report a mistake Apply online 1 apply last week Requi…" at bounding box center [783, 372] width 1254 height 639
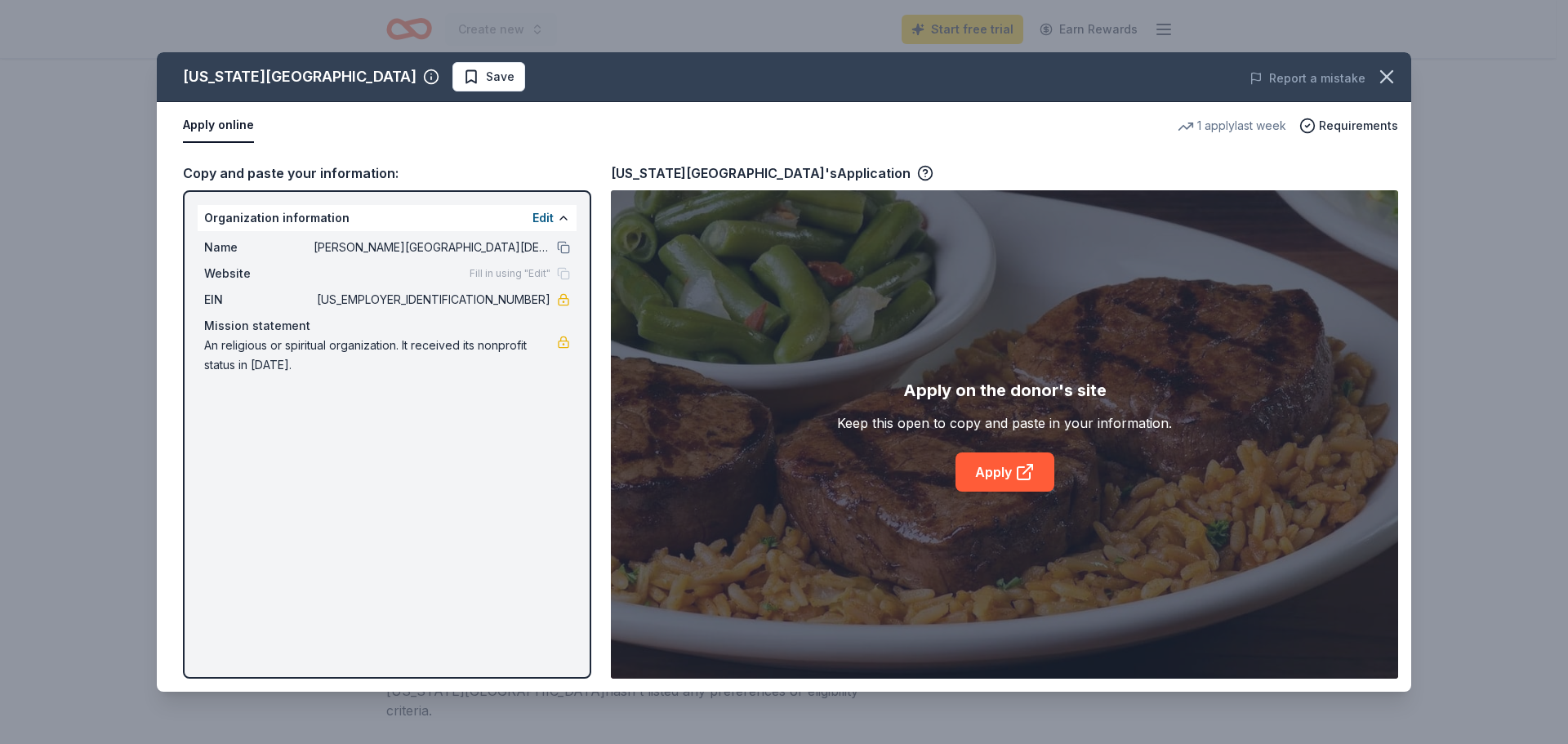
click at [555, 218] on div "[US_STATE] Roadhouse Save Report a mistake Apply online 1 apply last week Requi…" at bounding box center [783, 372] width 1254 height 639
click at [547, 218] on div "[US_STATE] Roadhouse Save Report a mistake Apply online 1 apply last week Requi…" at bounding box center [783, 372] width 1254 height 639
drag, startPoint x: 224, startPoint y: 249, endPoint x: 443, endPoint y: 252, distance: 219.0
click at [443, 252] on div "[US_STATE] Roadhouse Save Report a mistake Apply online 1 apply last week Requi…" at bounding box center [783, 372] width 1254 height 639
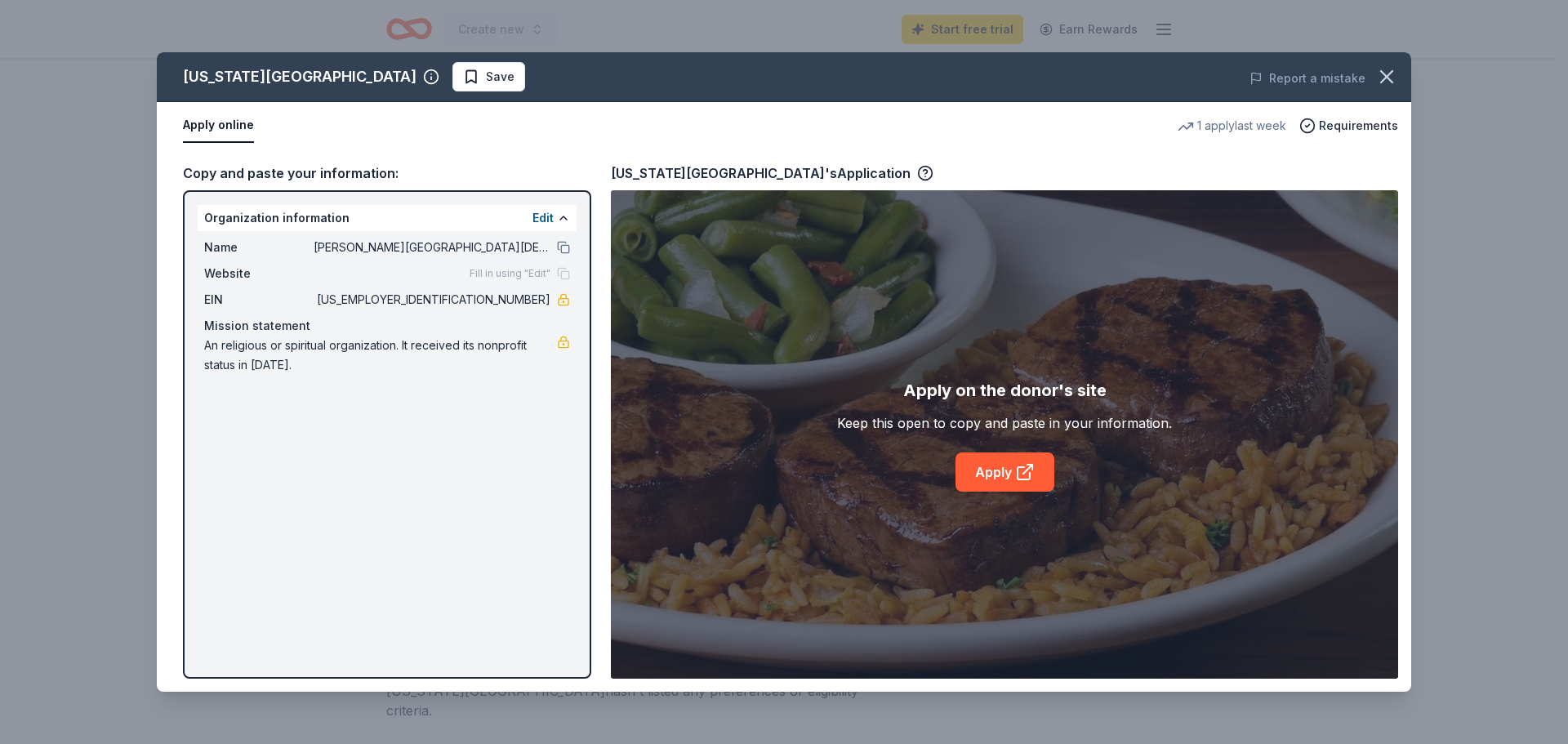
drag, startPoint x: 447, startPoint y: 244, endPoint x: 562, endPoint y: 229, distance: 116.0
click at [492, 238] on div "[US_STATE] Roadhouse Save Report a mistake Apply online 1 apply last week Requi…" at bounding box center [783, 372] width 1254 height 639
click at [570, 243] on div "[US_STATE] Roadhouse Save Report a mistake Apply online 1 apply last week Requi…" at bounding box center [783, 372] width 1254 height 639
click at [566, 245] on div "[US_STATE] Roadhouse Save Report a mistake Apply online 1 apply last week Requi…" at bounding box center [783, 372] width 1254 height 639
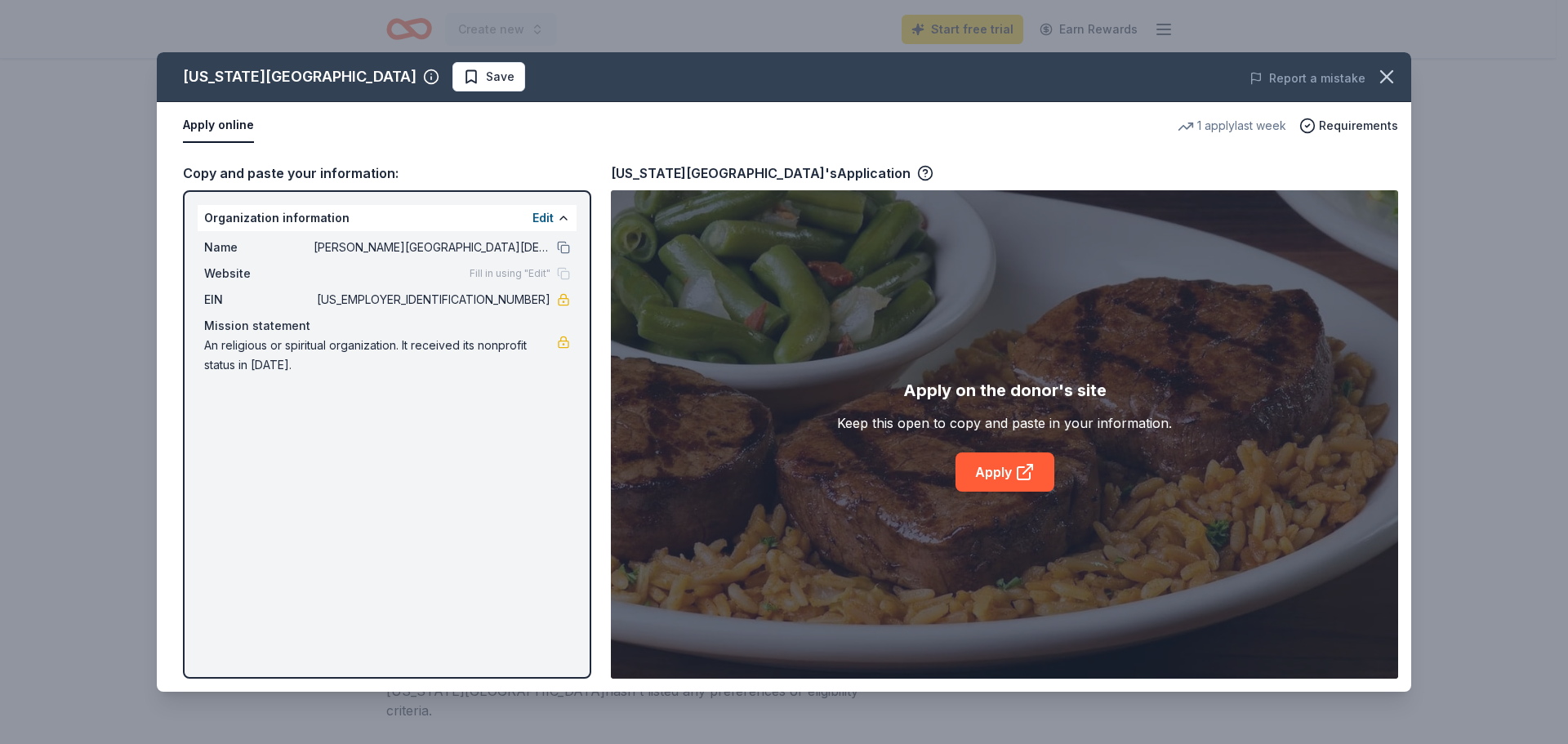
click at [566, 221] on div "[US_STATE] Roadhouse Save Report a mistake Apply online 1 apply last week Requi…" at bounding box center [783, 372] width 1254 height 639
drag, startPoint x: 566, startPoint y: 221, endPoint x: 726, endPoint y: 290, distance: 174.2
click at [579, 223] on div "[US_STATE] Roadhouse Save Report a mistake Apply online 1 apply last week Requi…" at bounding box center [783, 372] width 1254 height 639
drag, startPoint x: 980, startPoint y: 445, endPoint x: 971, endPoint y: 464, distance: 21.0
click at [980, 446] on div "[US_STATE] Roadhouse Save Report a mistake Apply online 1 apply last week Requi…" at bounding box center [783, 372] width 1254 height 639
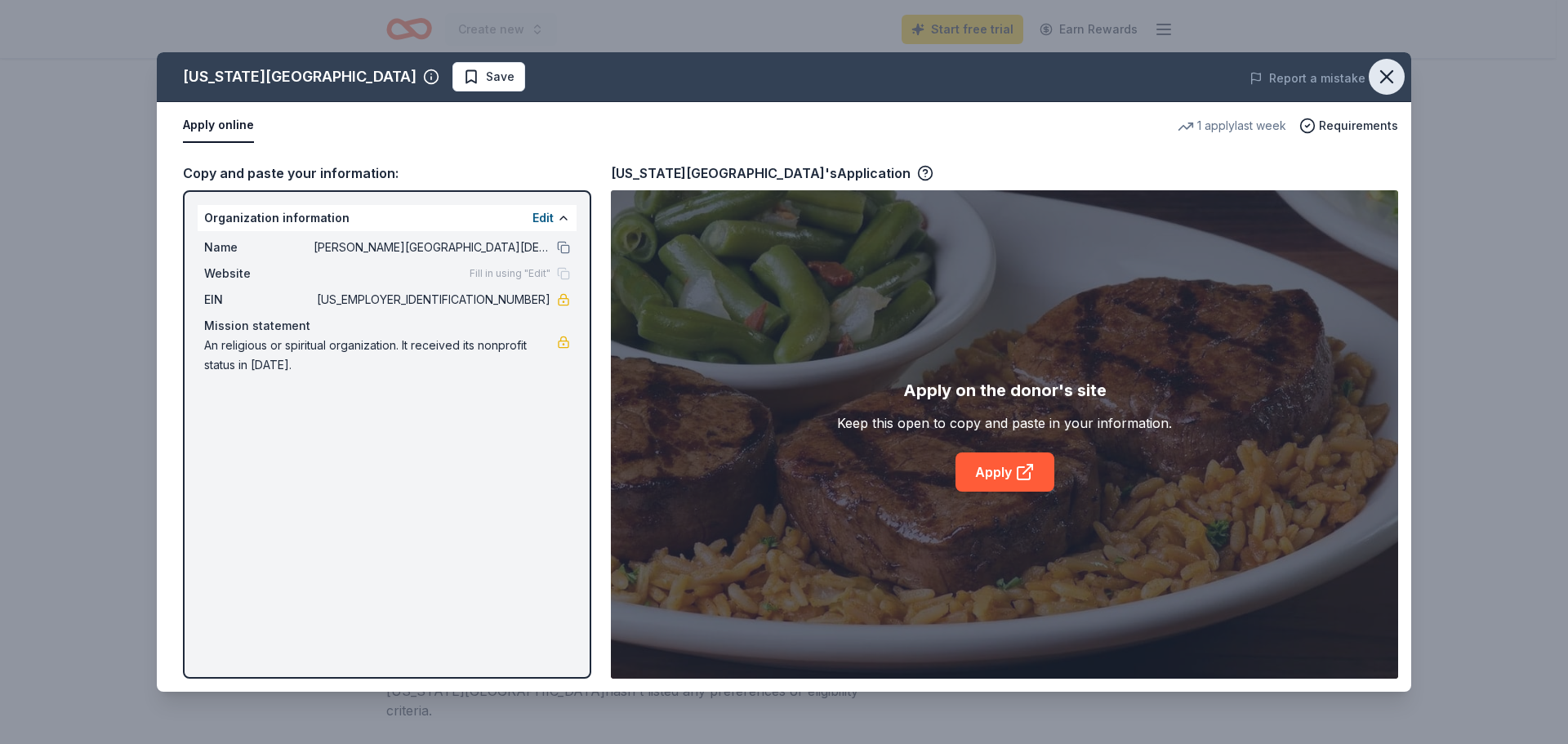
click at [1390, 77] on icon "button" at bounding box center [1386, 76] width 23 height 23
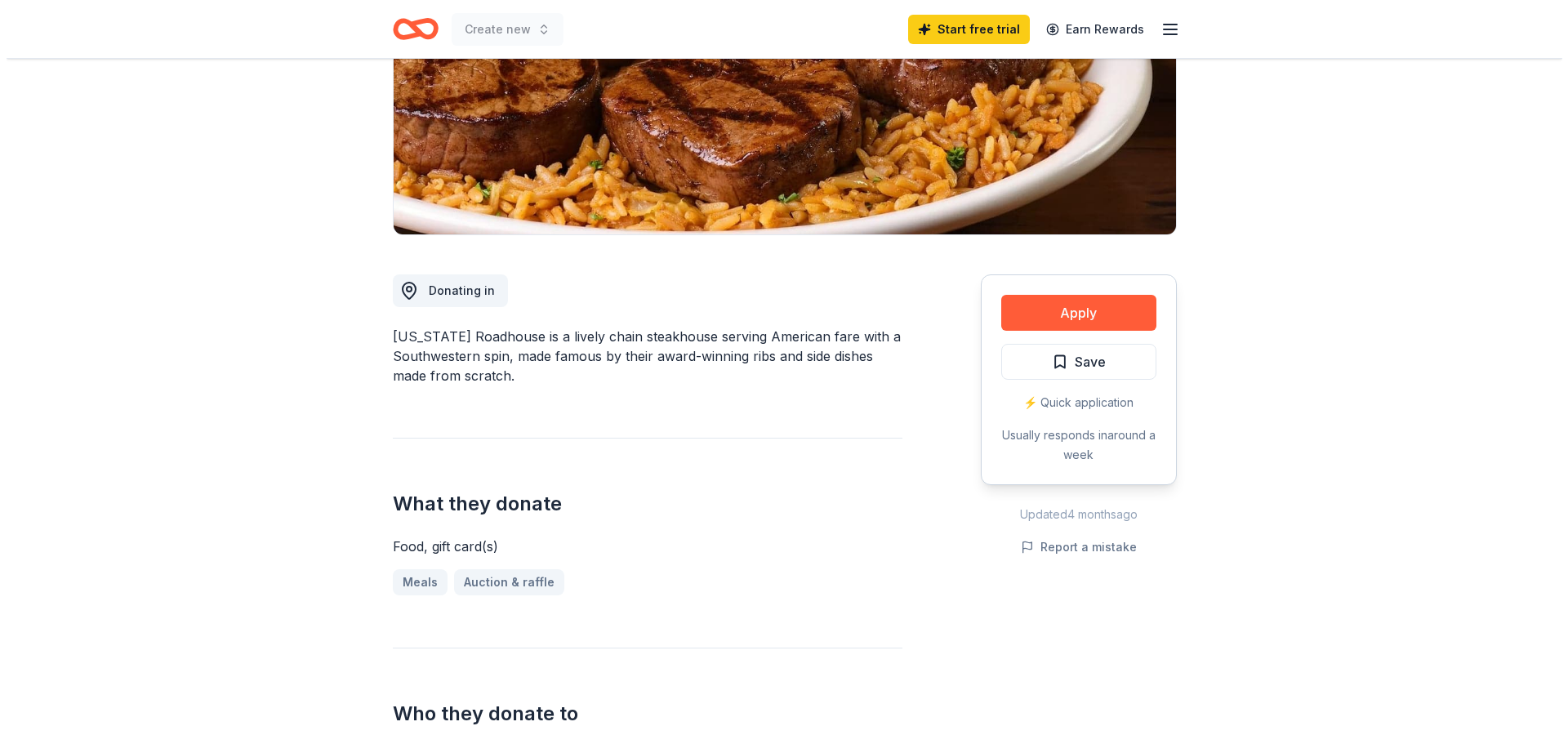
scroll to position [163, 0]
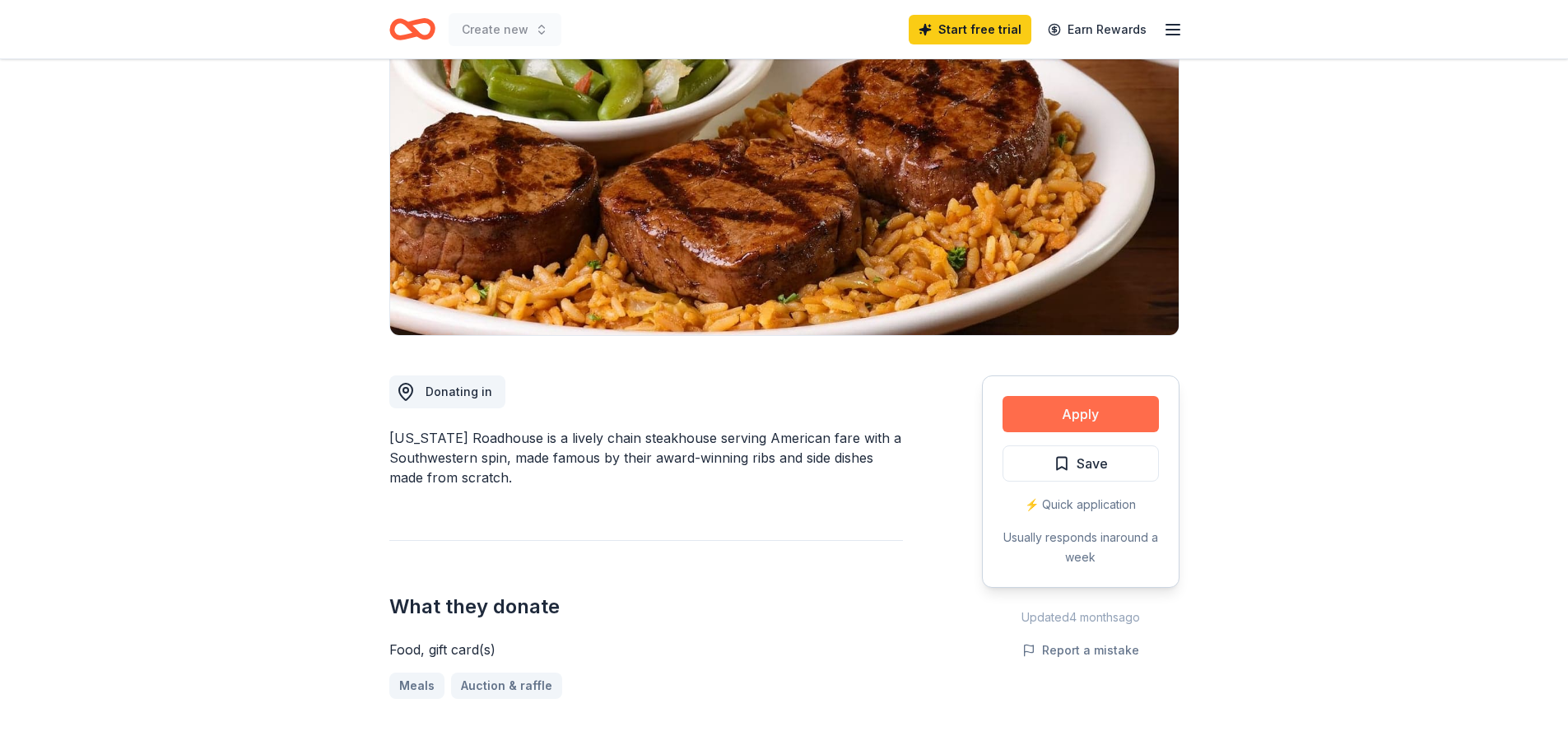
click at [1089, 411] on button "Apply" at bounding box center [1081, 414] width 156 height 36
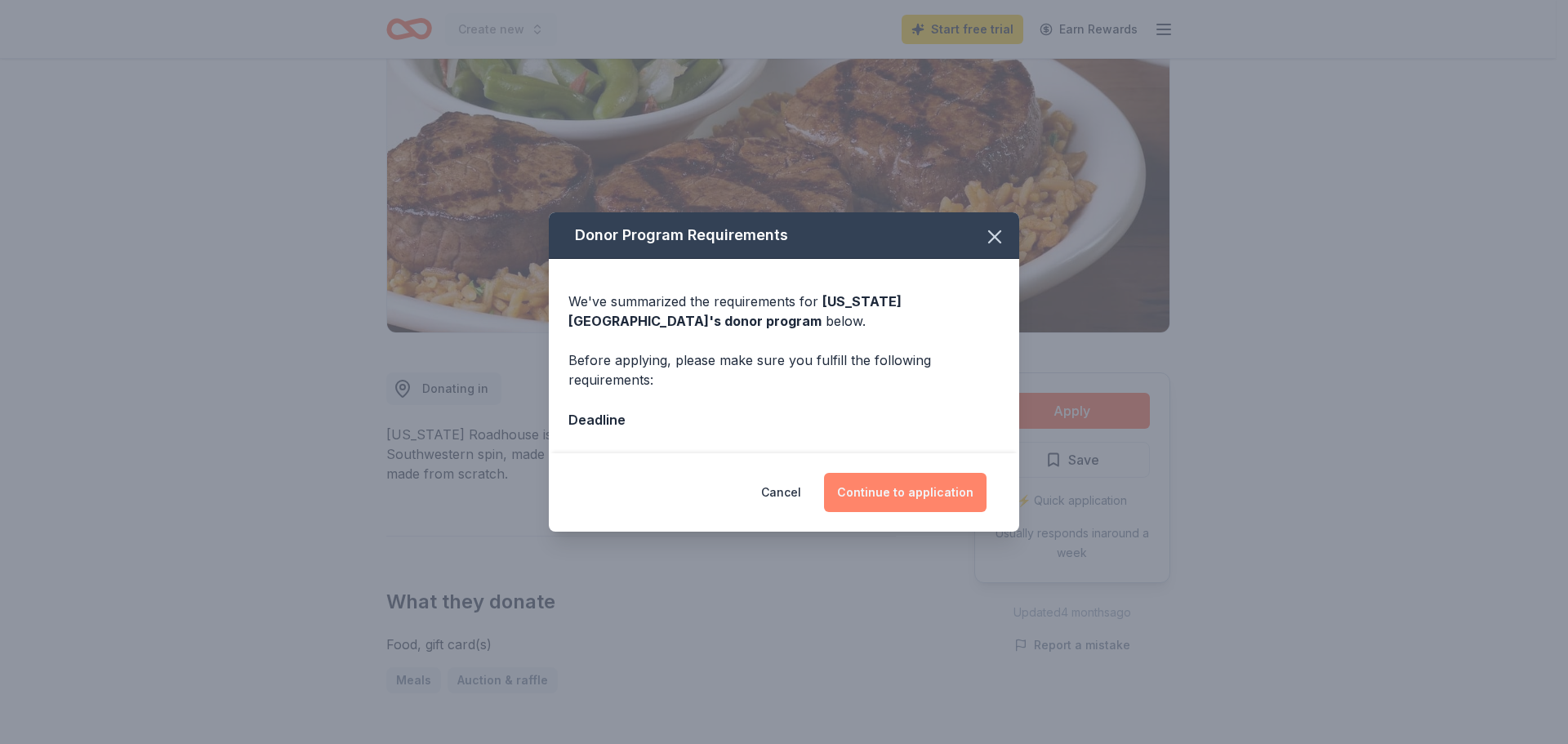
click at [930, 491] on button "Continue to application" at bounding box center [904, 491] width 162 height 39
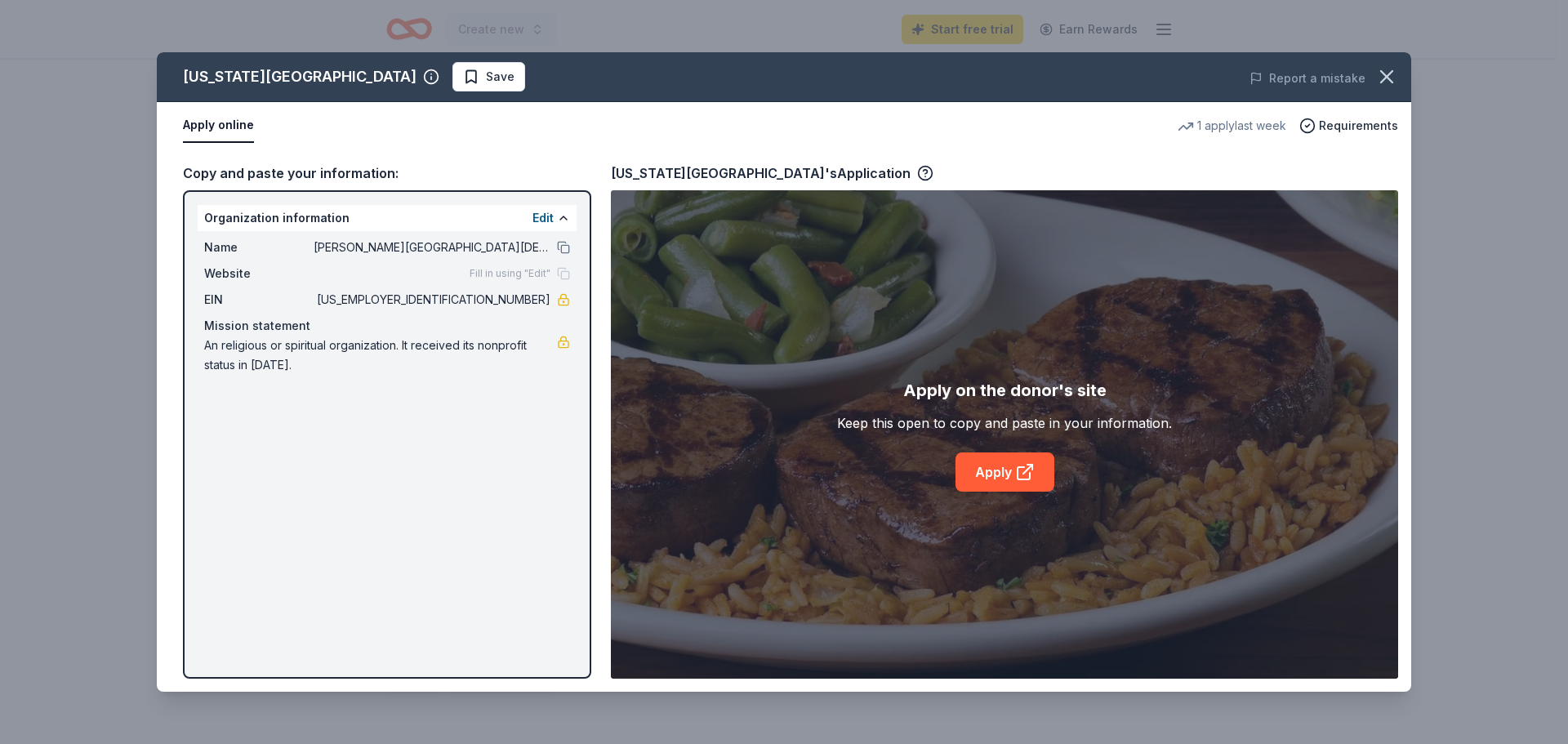
click at [1016, 471] on div "[US_STATE] Roadhouse Save Report a mistake Apply online 1 apply last week Requi…" at bounding box center [783, 372] width 1254 height 639
click at [746, 175] on div "[US_STATE] Roadhouse Save Report a mistake Apply online 1 apply last week Requi…" at bounding box center [783, 372] width 1254 height 639
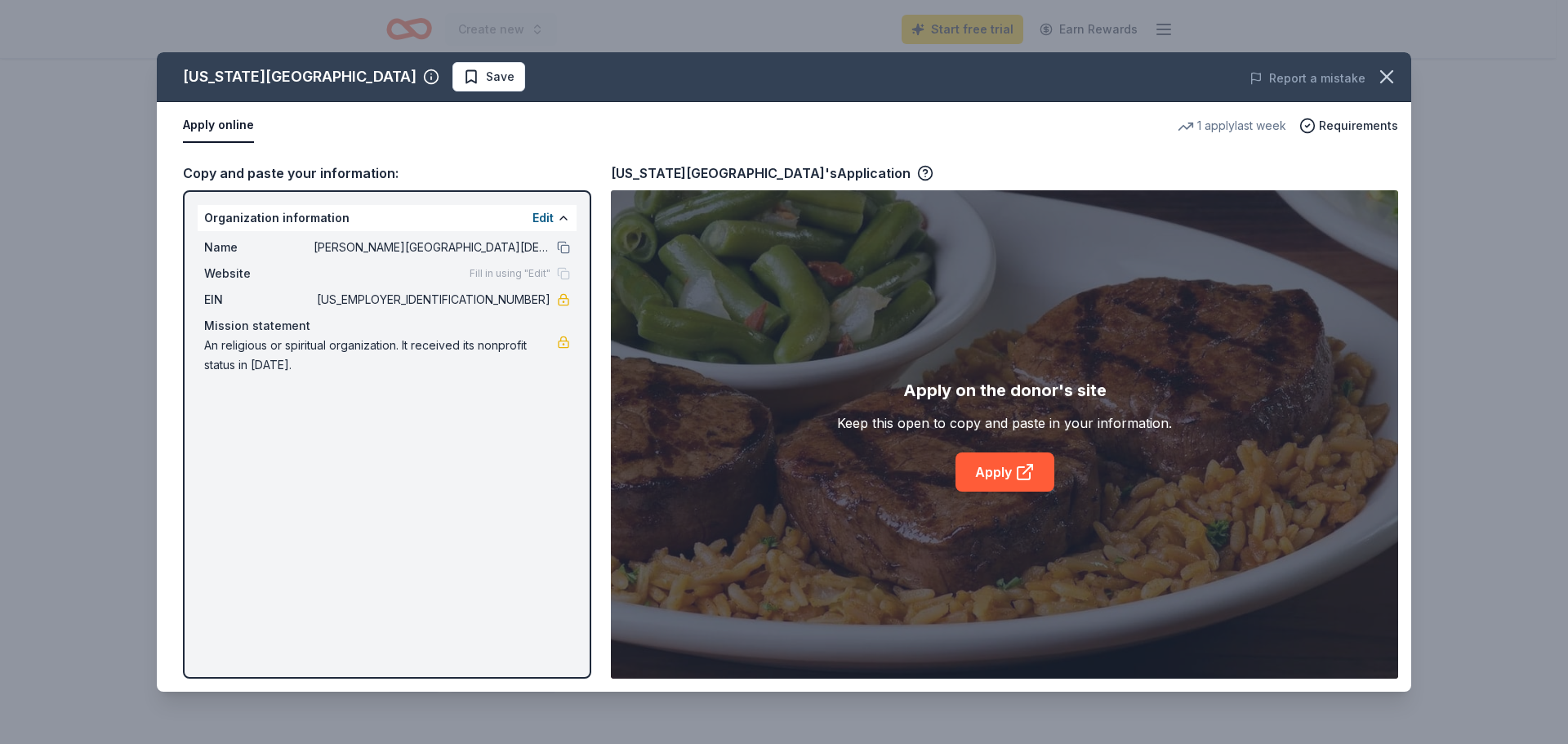
drag, startPoint x: 817, startPoint y: 173, endPoint x: 615, endPoint y: 179, distance: 202.1
click at [615, 179] on div "[US_STATE] Roadhouse Save Report a mistake Apply online 1 apply last week Requi…" at bounding box center [783, 372] width 1254 height 639
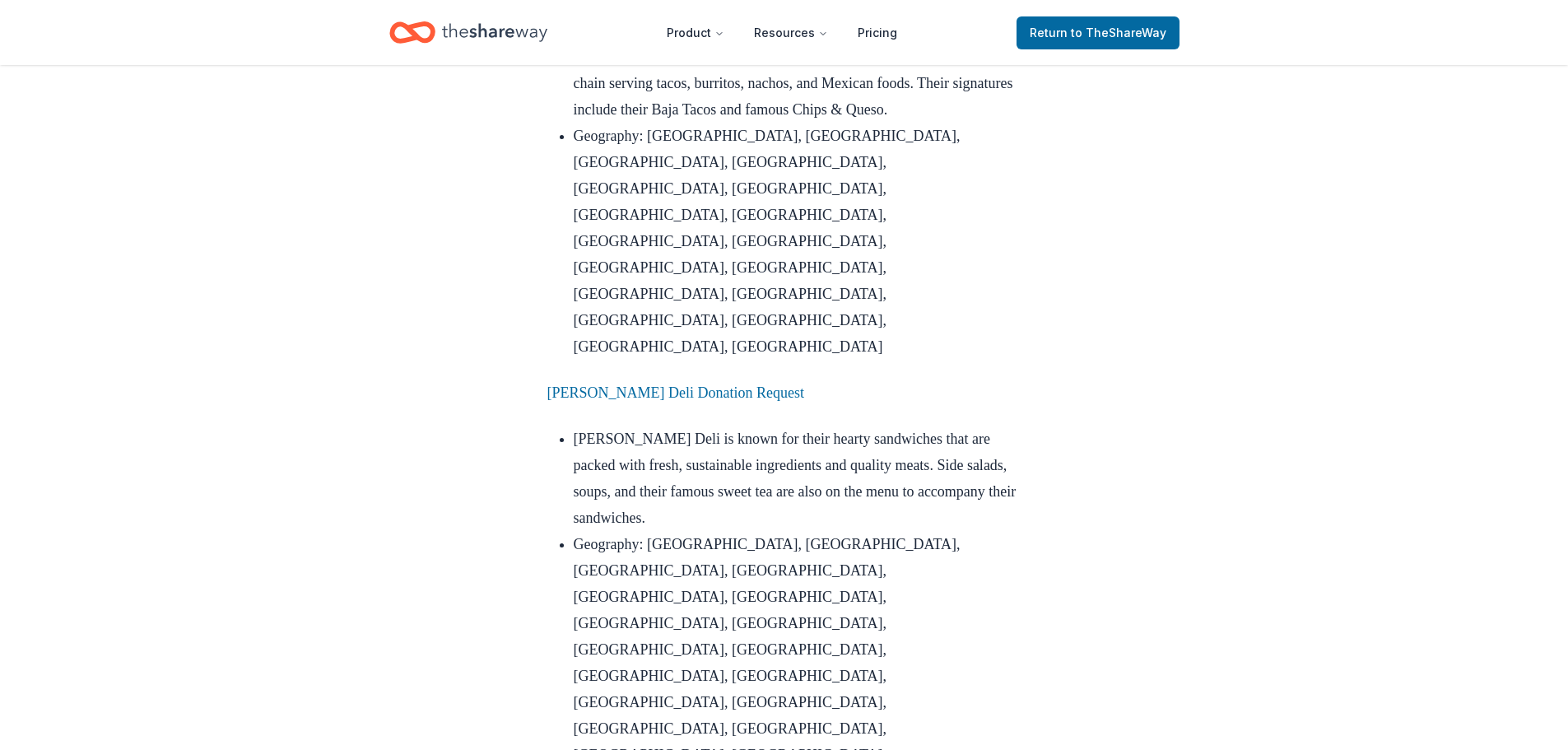
scroll to position [3539, 0]
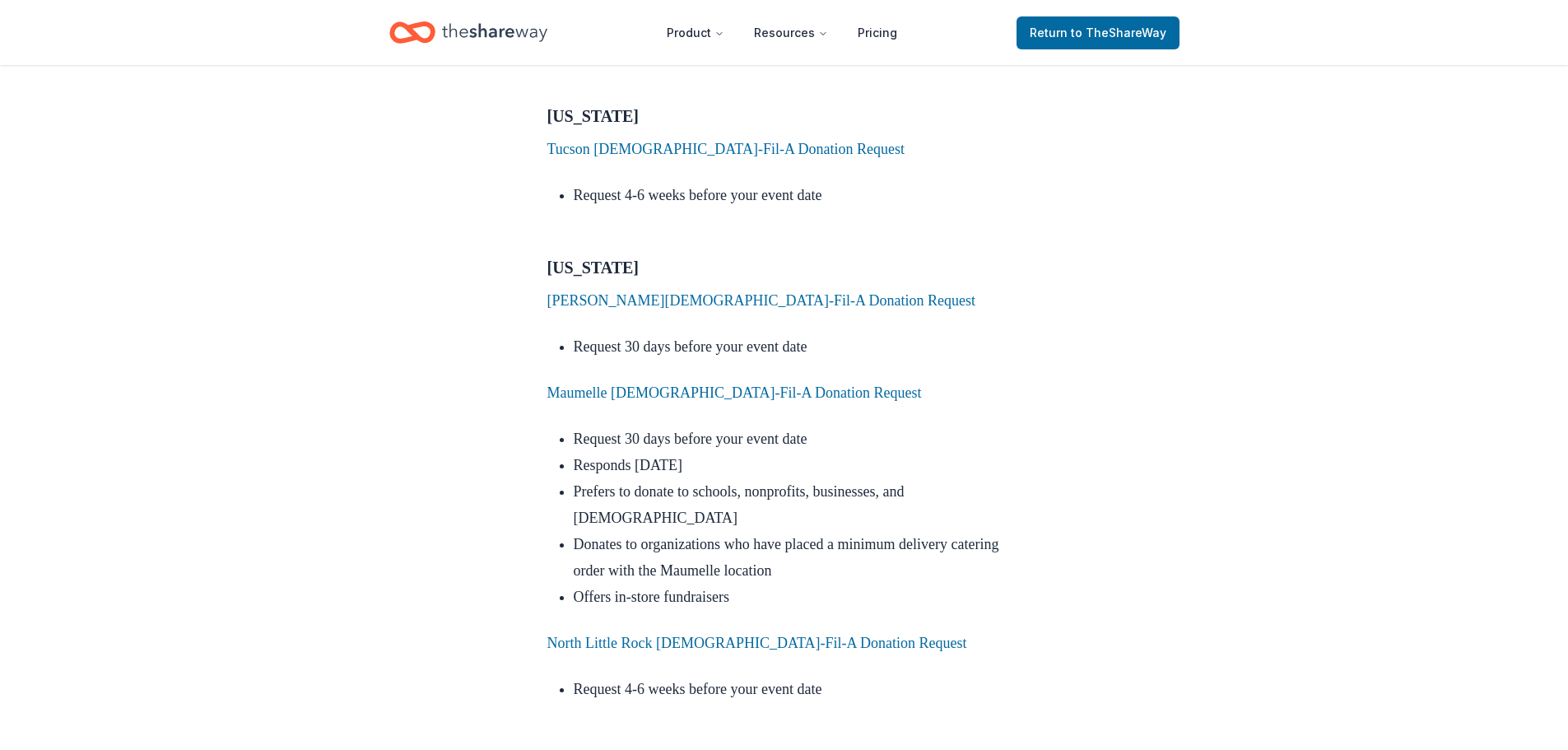
scroll to position [2222, 0]
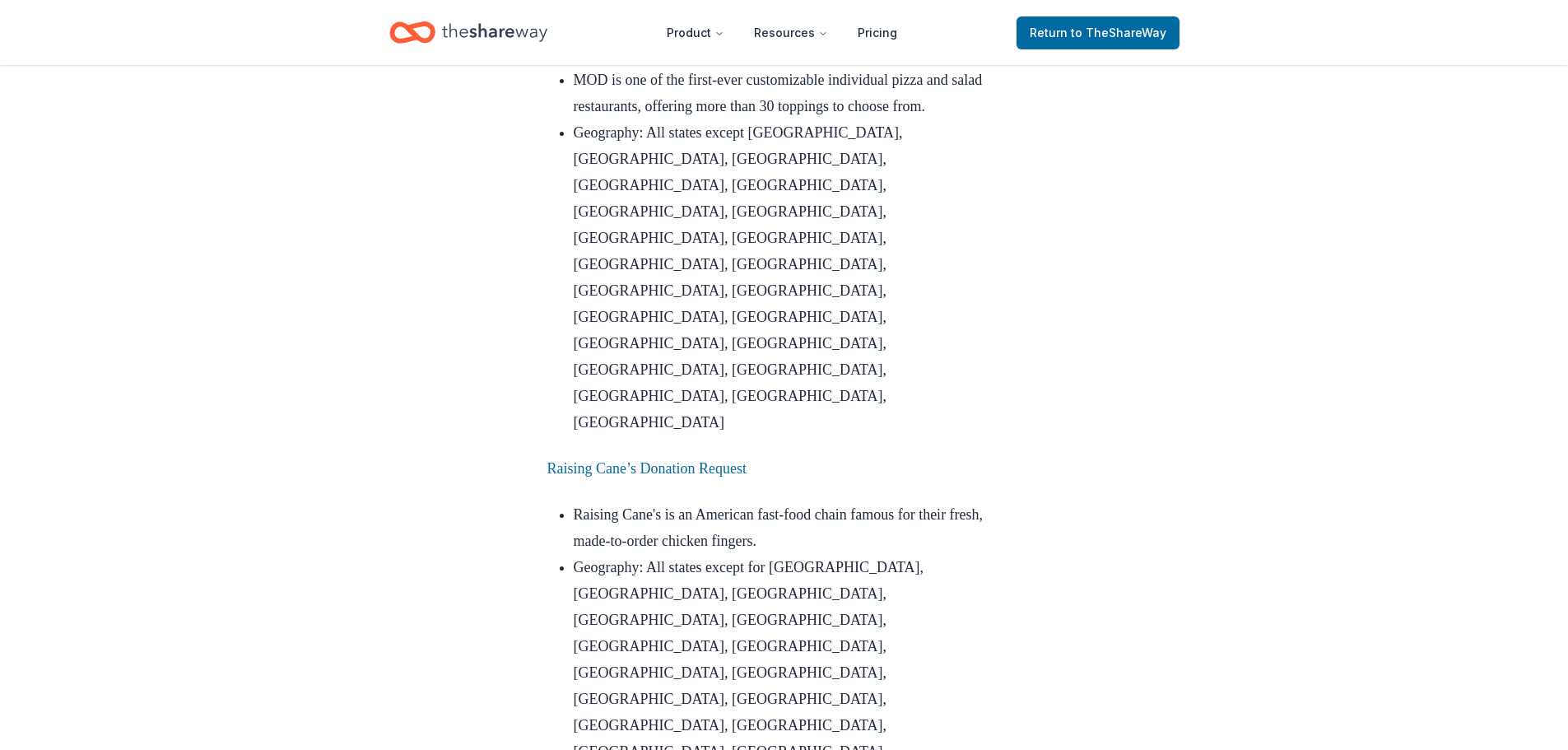
scroll to position [6256, 0]
